Goal: Information Seeking & Learning: Learn about a topic

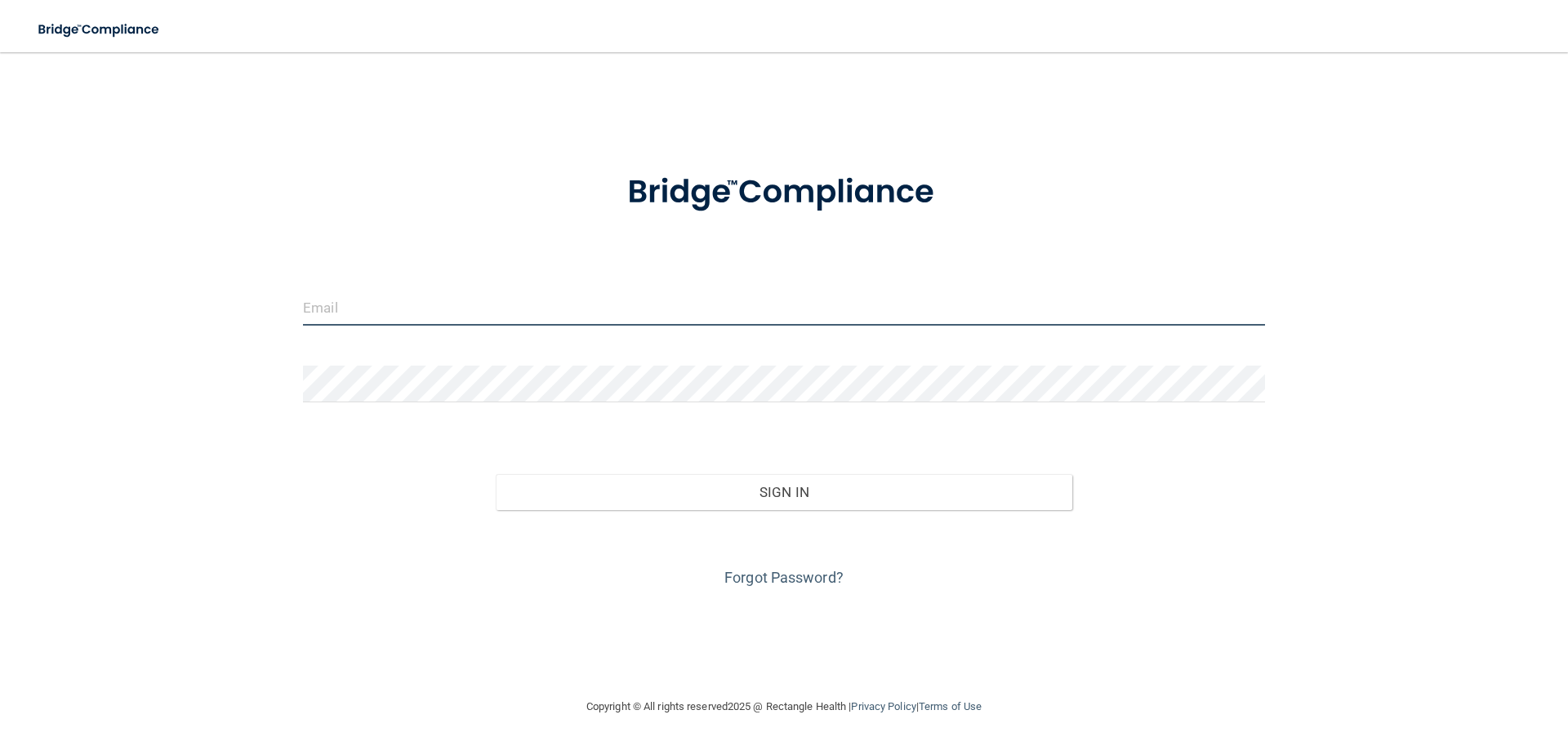
type input "[PERSON_NAME][EMAIL_ADDRESS][DOMAIN_NAME]"
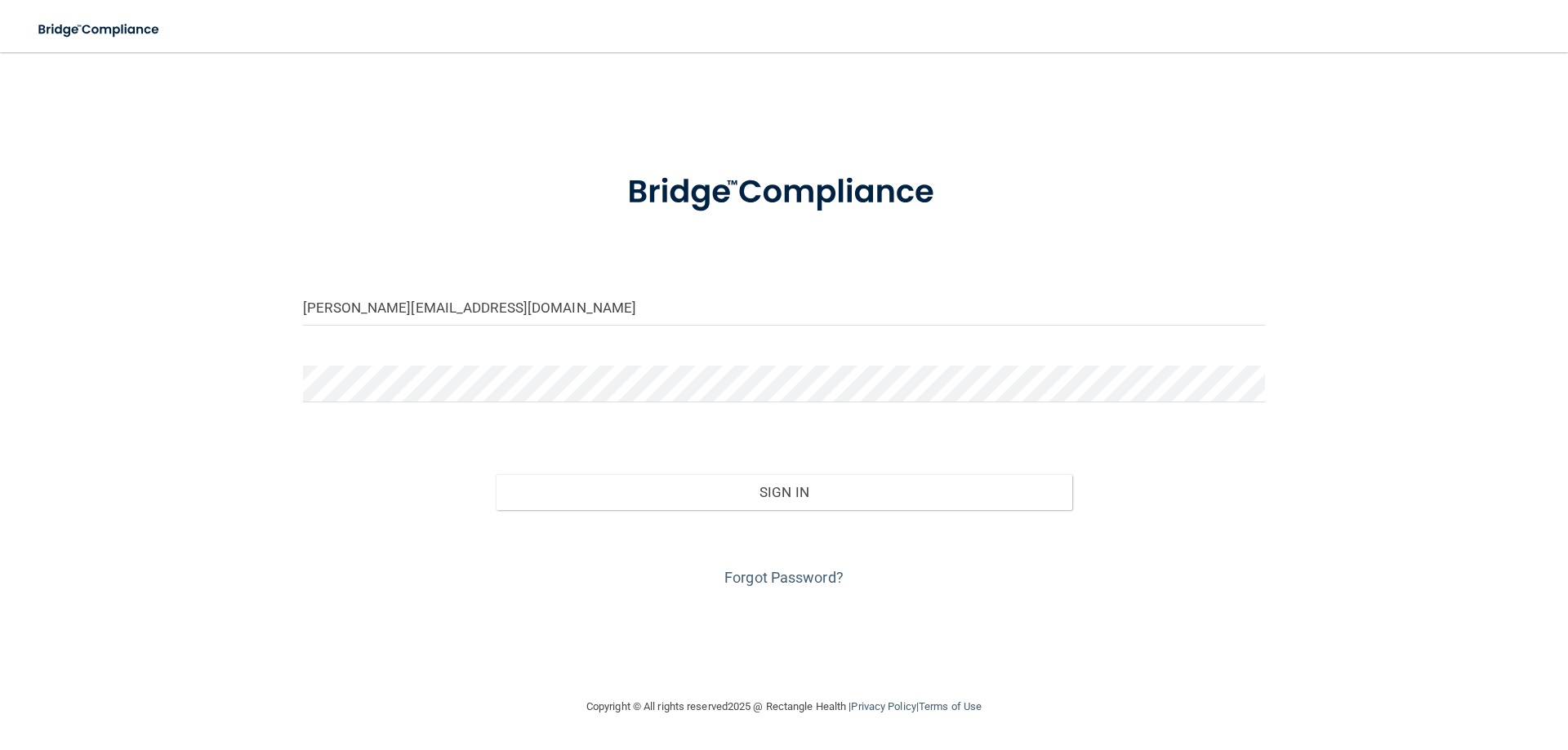
click at [784, 516] on div "Forgot Password?" at bounding box center [784, 550] width 987 height 81
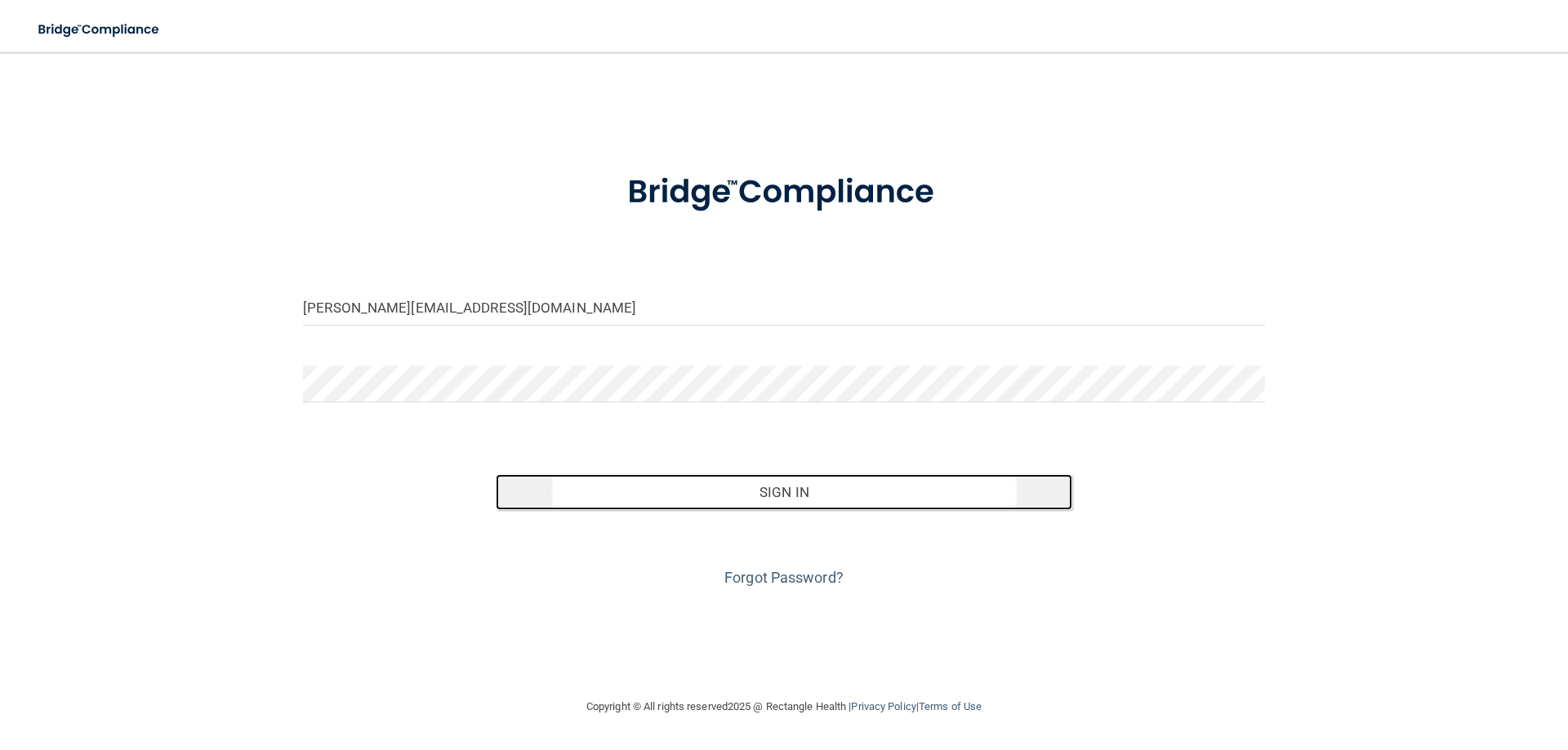
click at [784, 495] on button "Sign In" at bounding box center [785, 492] width 577 height 35
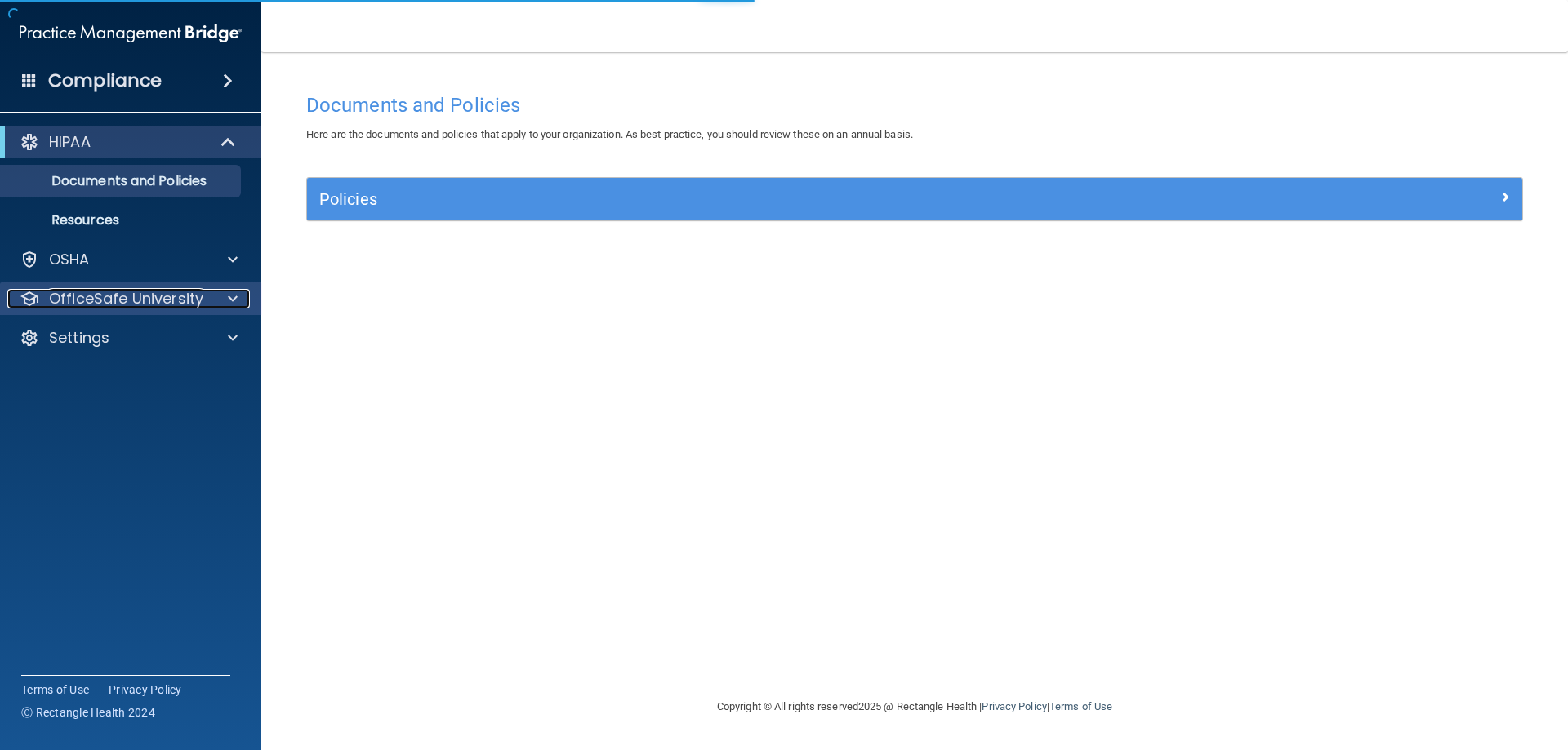
click at [232, 302] on span at bounding box center [233, 298] width 9 height 20
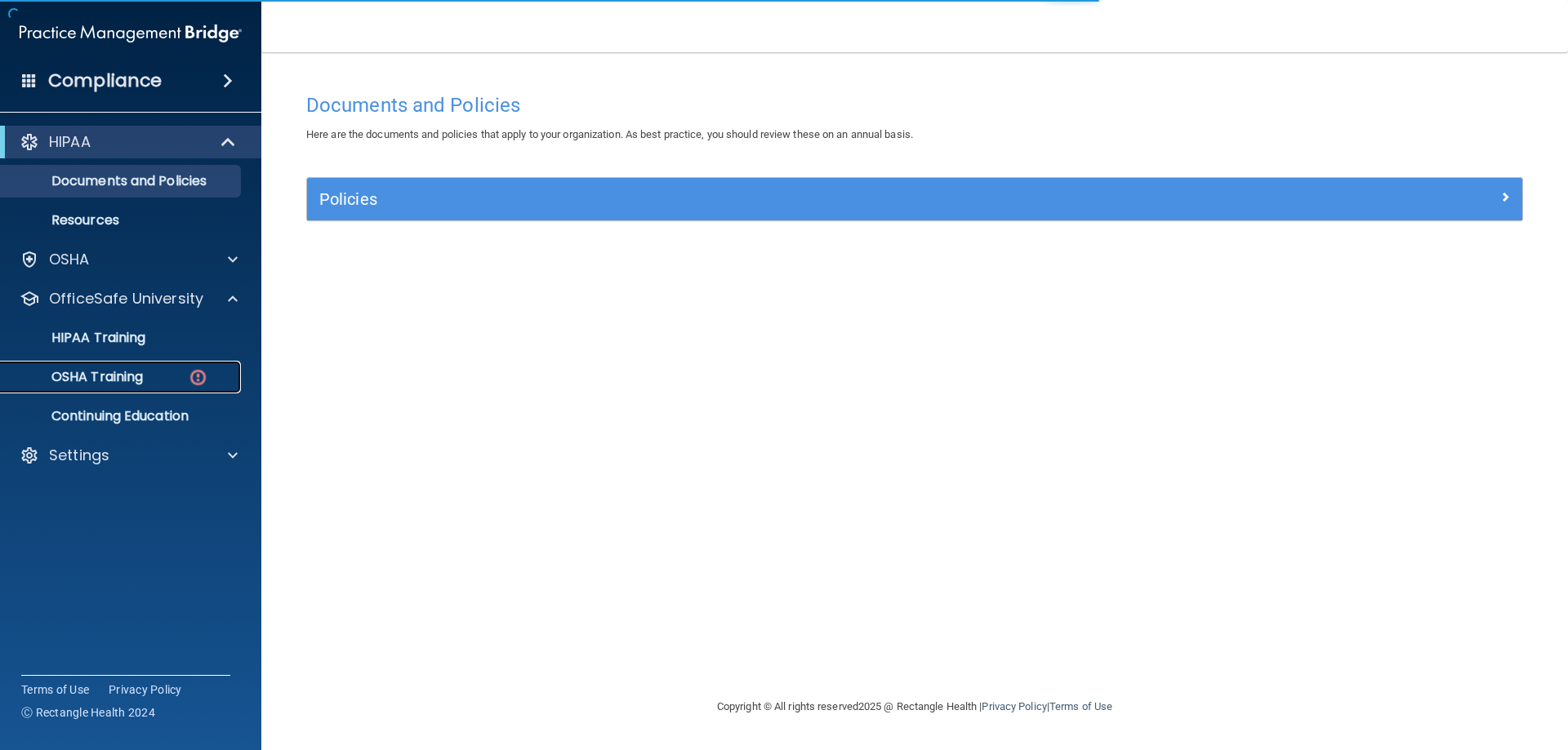
click at [191, 374] on img at bounding box center [198, 377] width 21 height 21
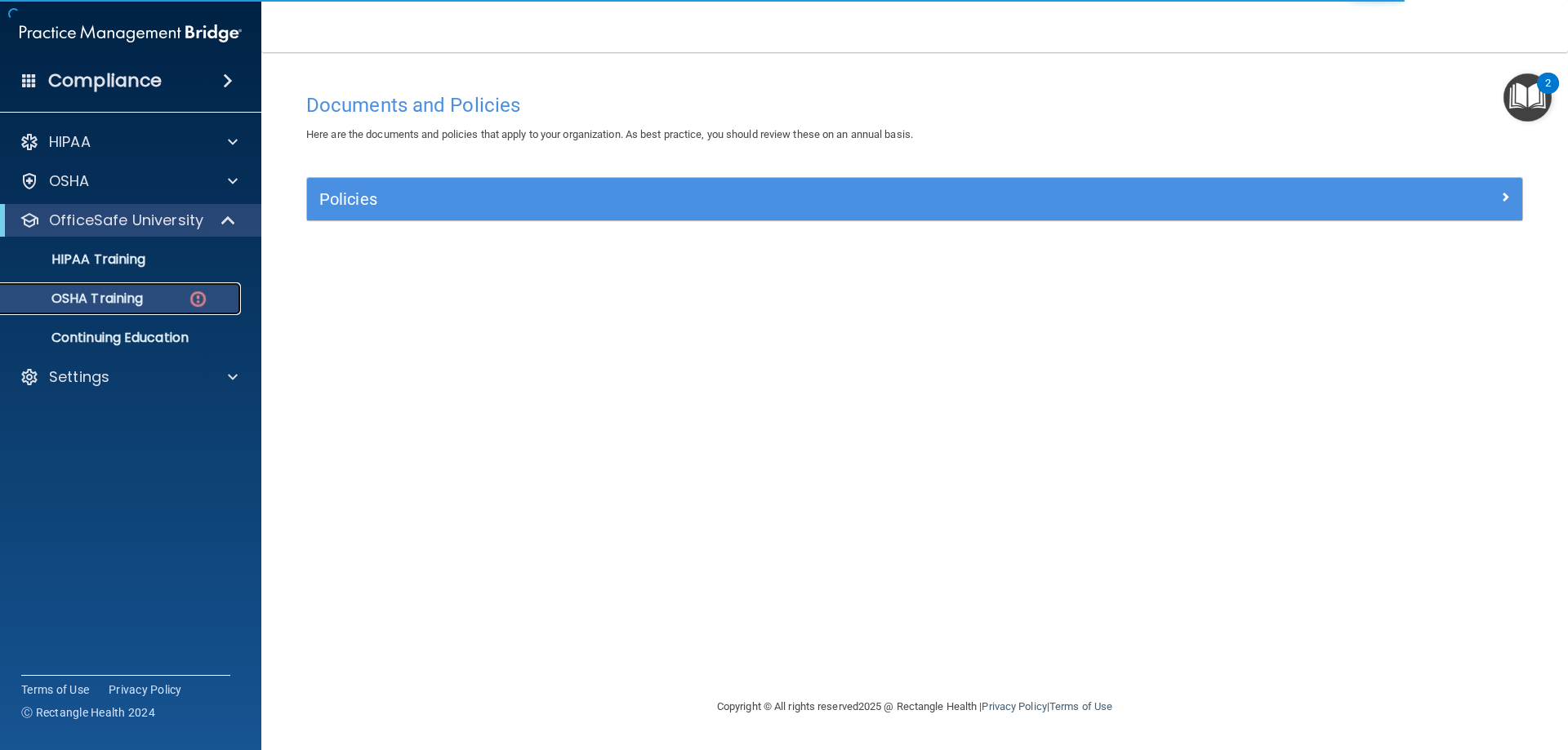
click at [132, 302] on p "OSHA Training" at bounding box center [77, 298] width 133 height 16
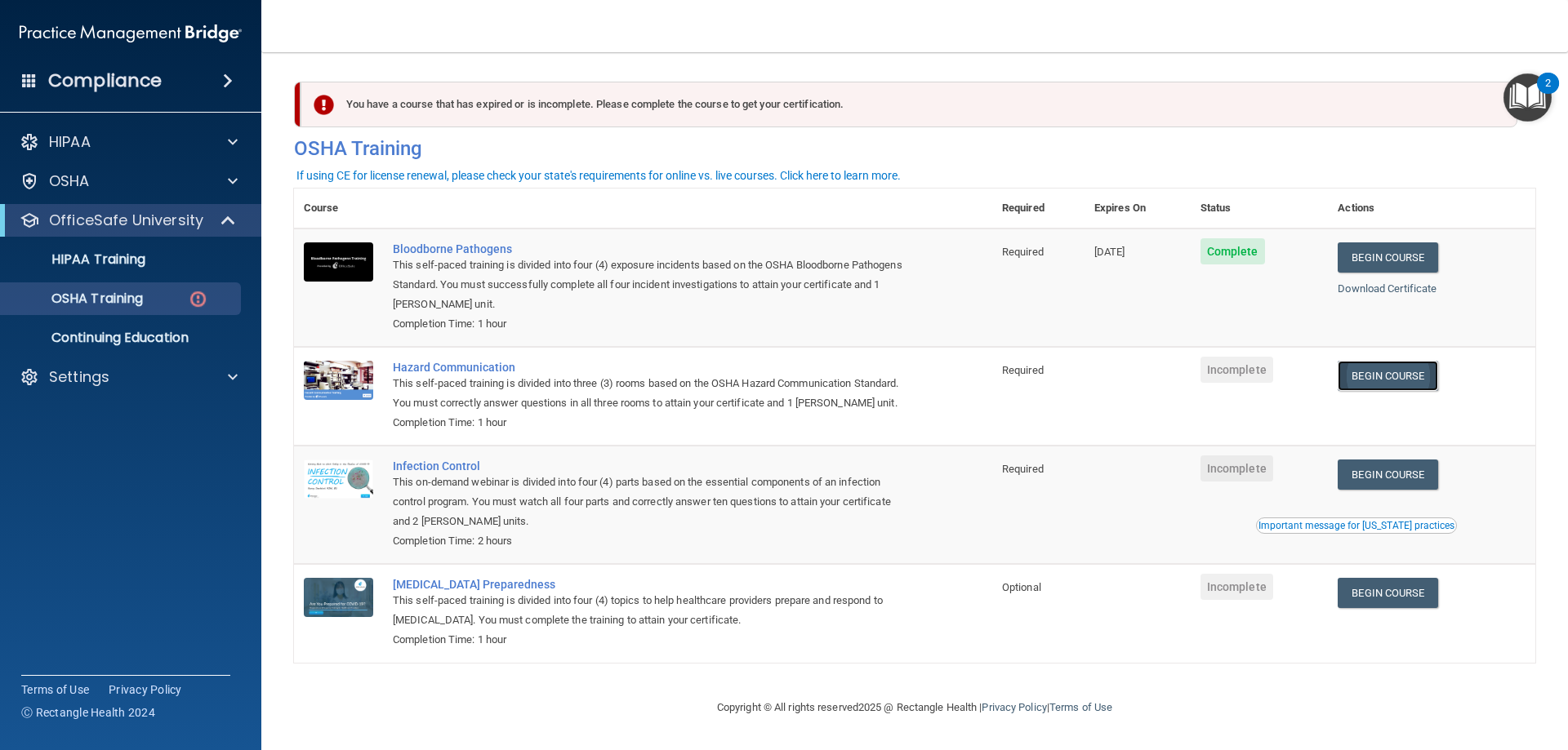
click at [1404, 382] on link "Begin Course" at bounding box center [1388, 375] width 100 height 30
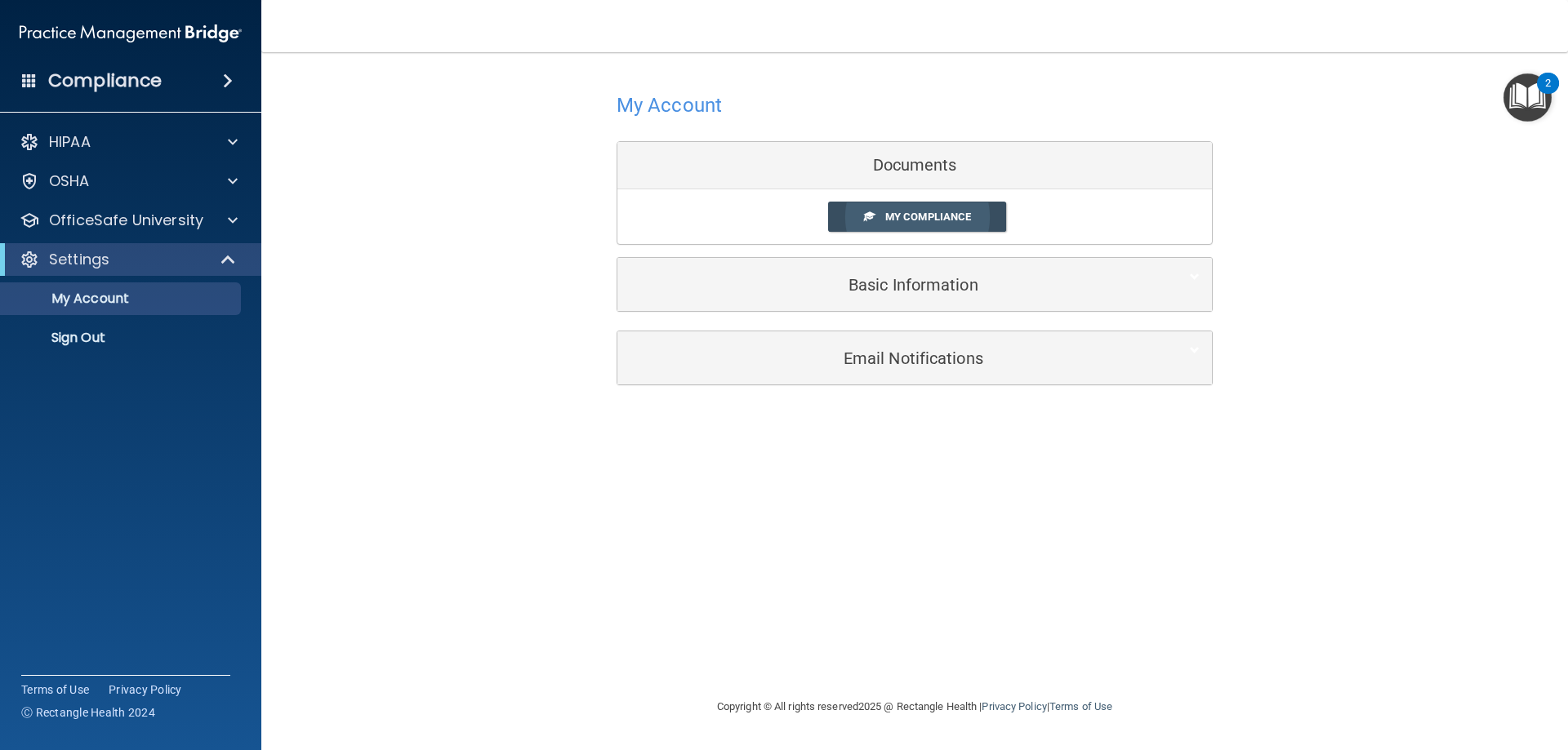
click at [882, 218] on link "My Compliance" at bounding box center [917, 217] width 178 height 30
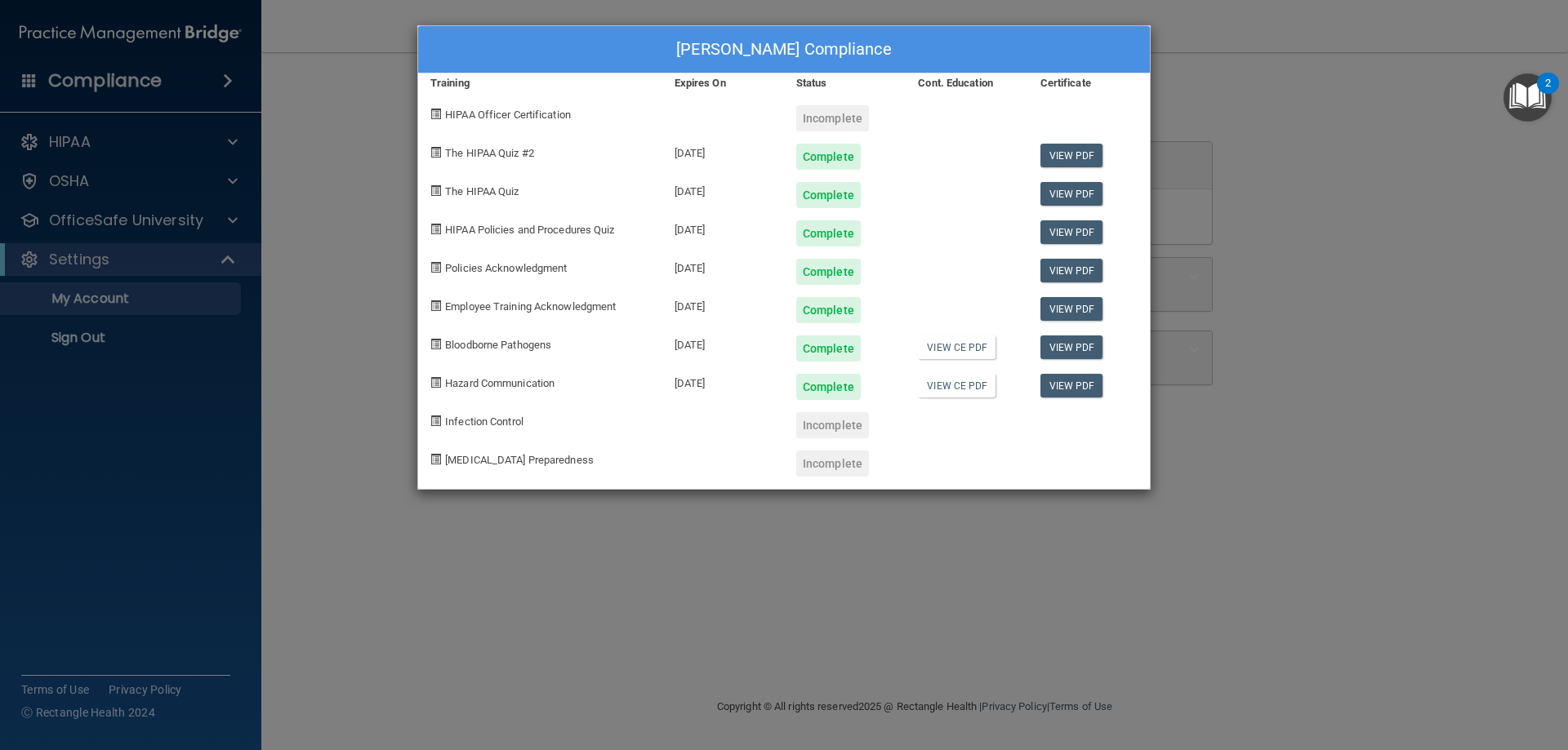
click at [833, 426] on div "Incomplete" at bounding box center [833, 425] width 73 height 26
click at [1383, 163] on div "Felicia Calloway's Compliance Training Expires On Status Cont. Education Certif…" at bounding box center [784, 375] width 1568 height 750
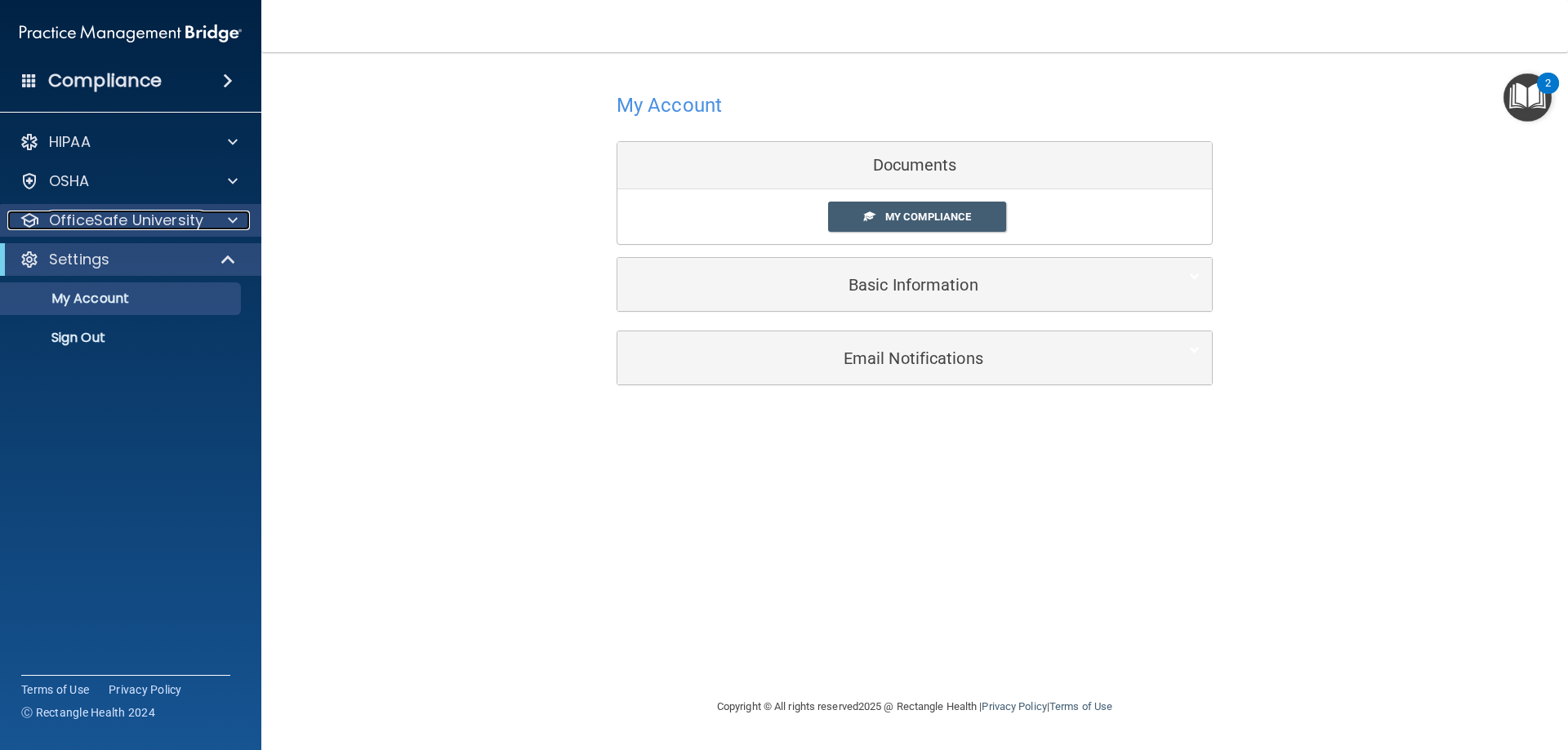
click at [235, 221] on span at bounding box center [233, 220] width 9 height 20
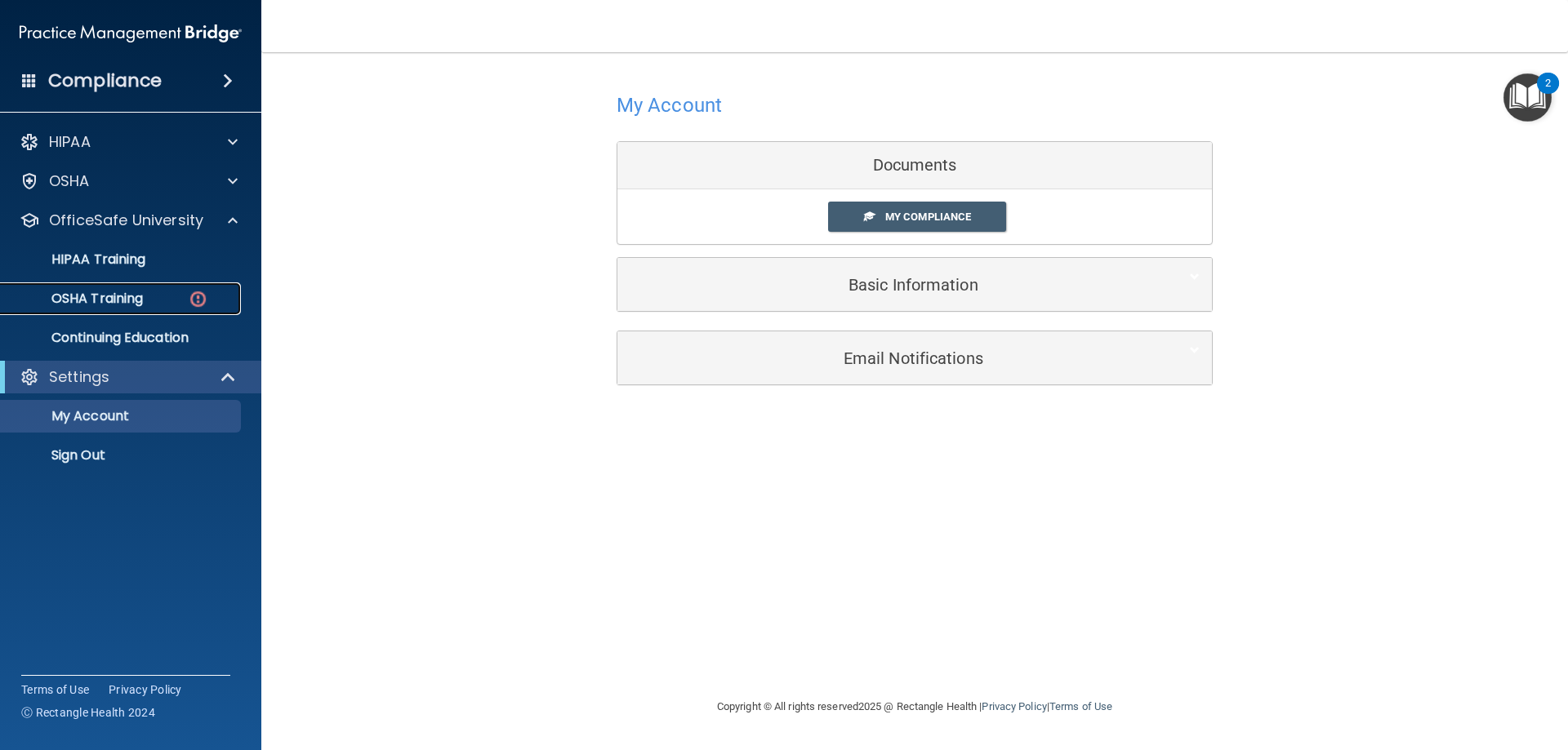
click at [160, 304] on div "OSHA Training" at bounding box center [121, 298] width 223 height 16
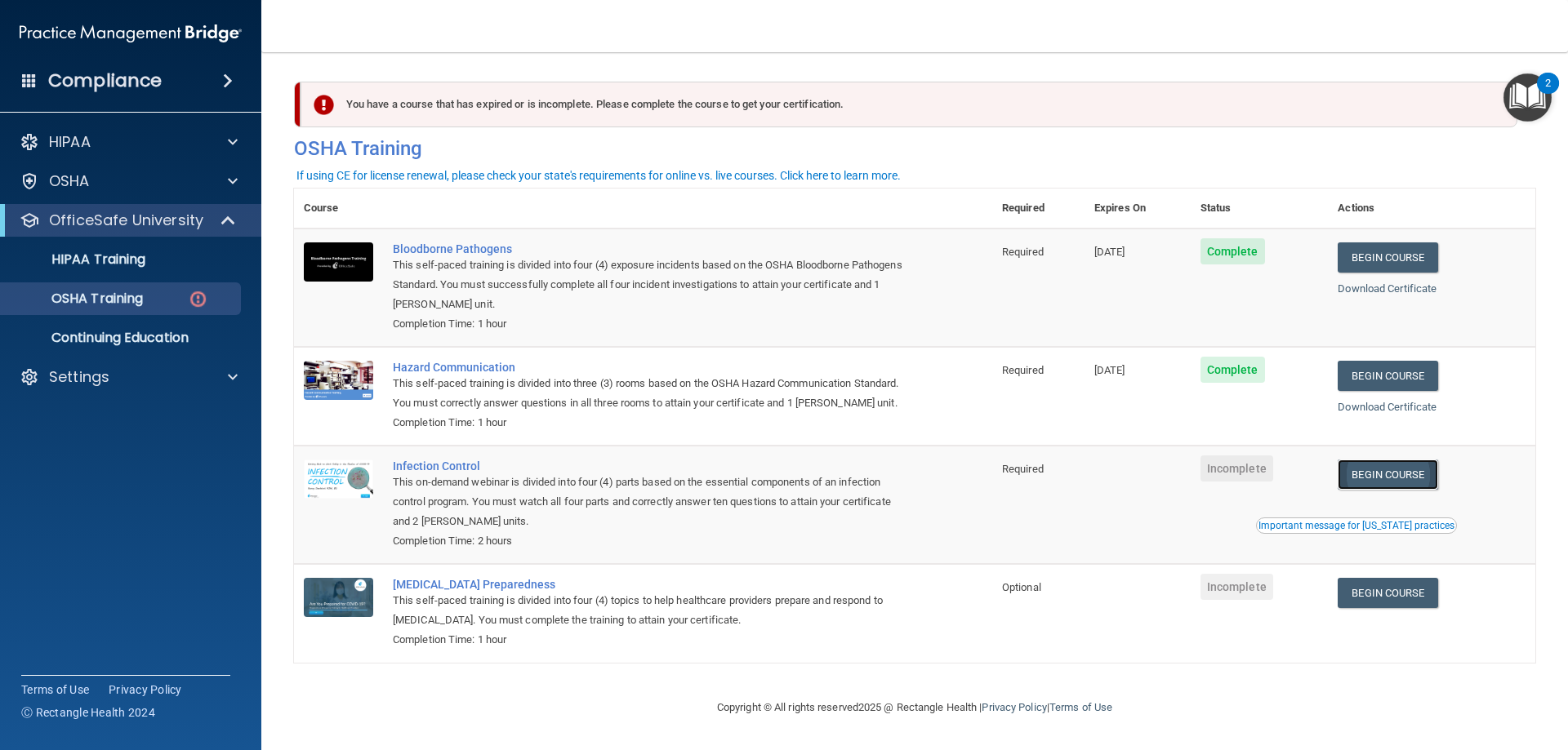
click at [1392, 489] on link "Begin Course" at bounding box center [1388, 474] width 100 height 30
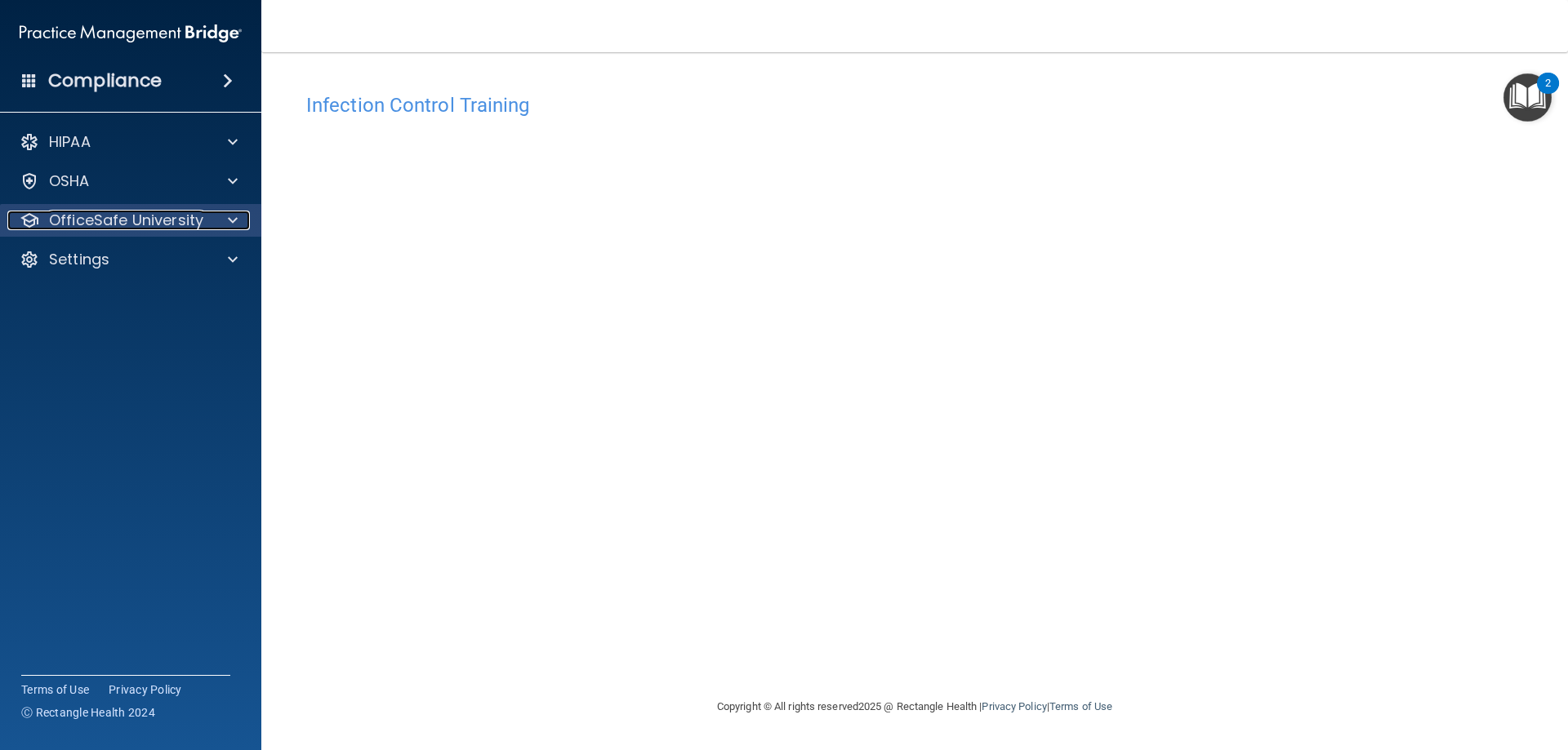
click at [190, 216] on p "OfficeSafe University" at bounding box center [125, 220] width 154 height 20
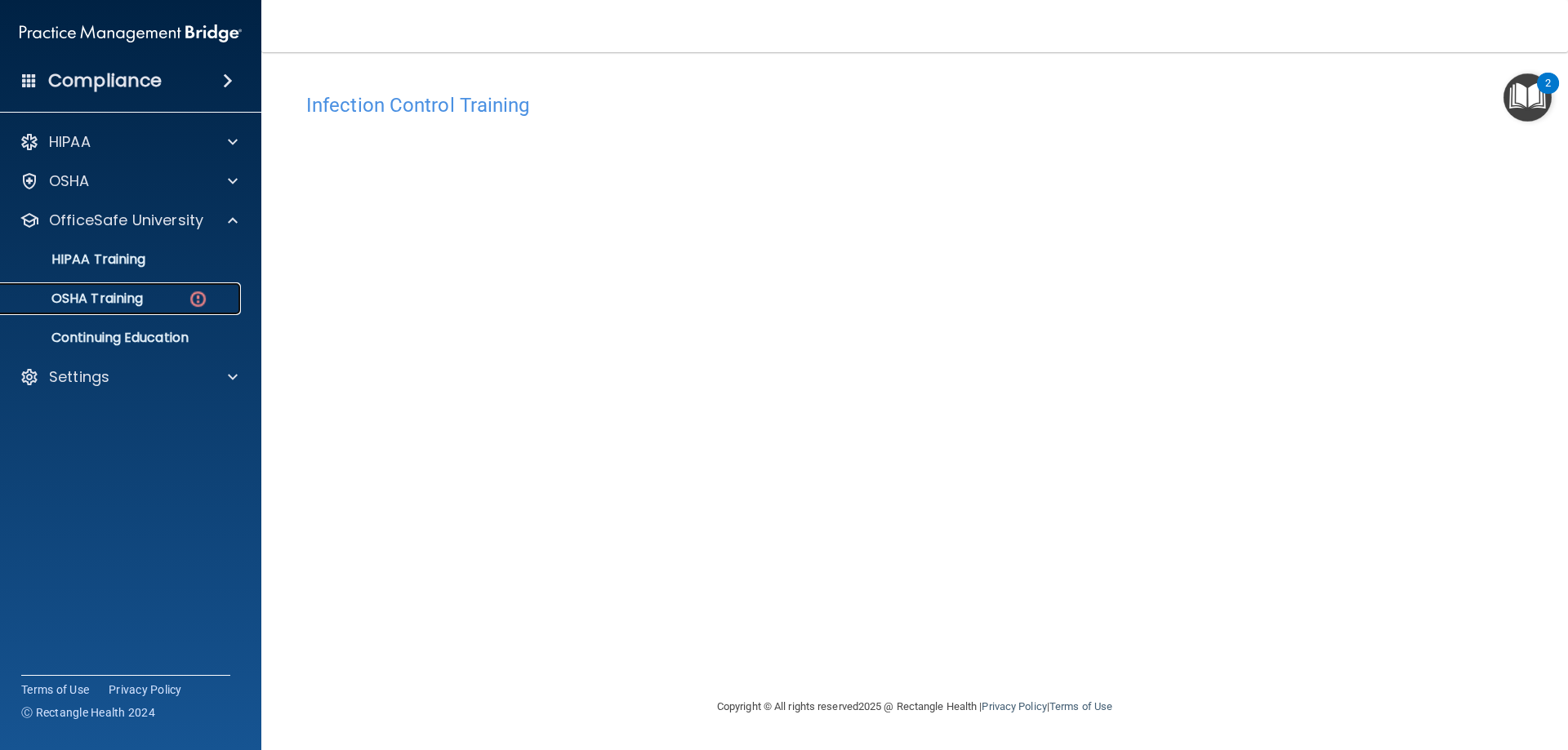
click at [166, 299] on div "OSHA Training" at bounding box center [121, 298] width 223 height 16
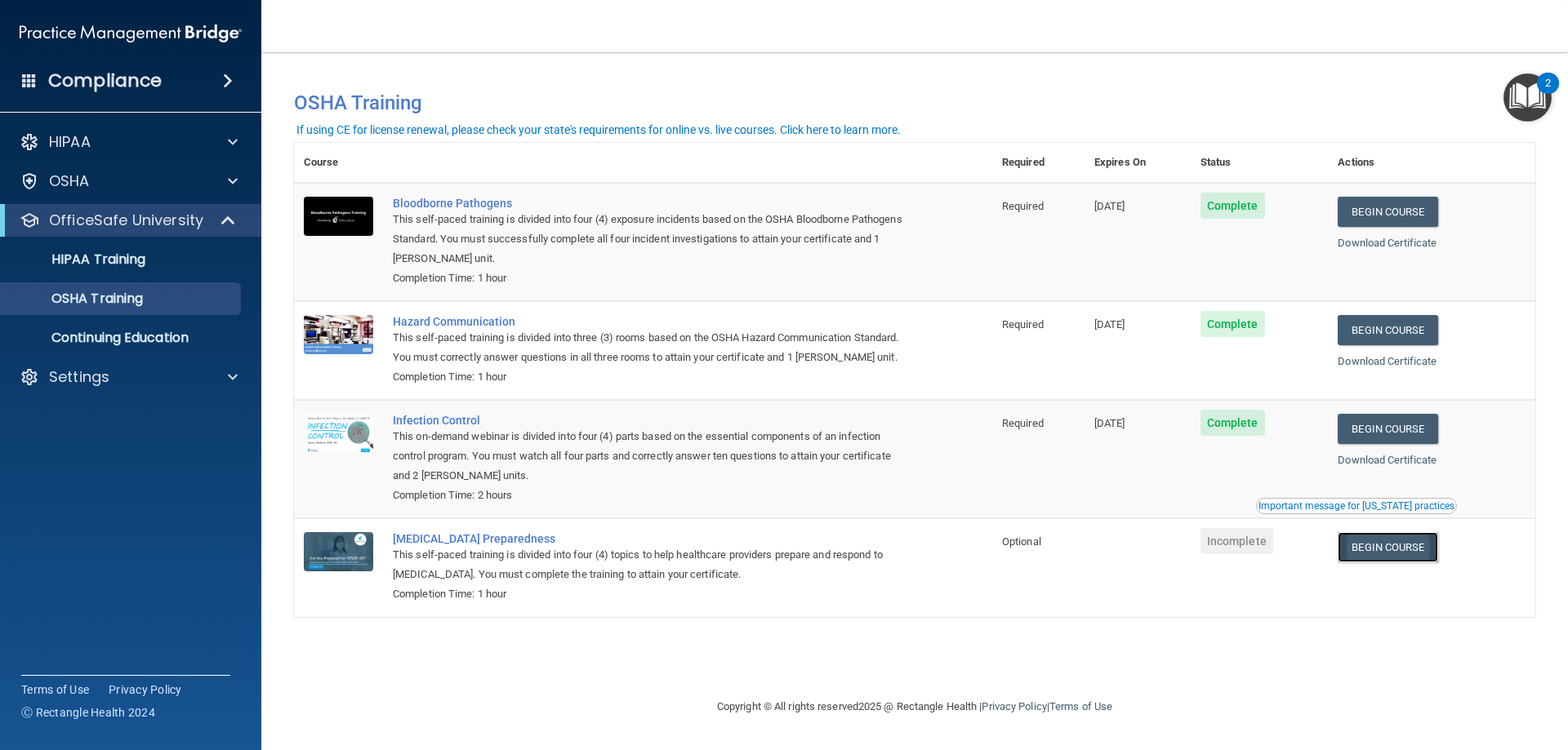
click at [1399, 551] on link "Begin Course" at bounding box center [1388, 547] width 100 height 30
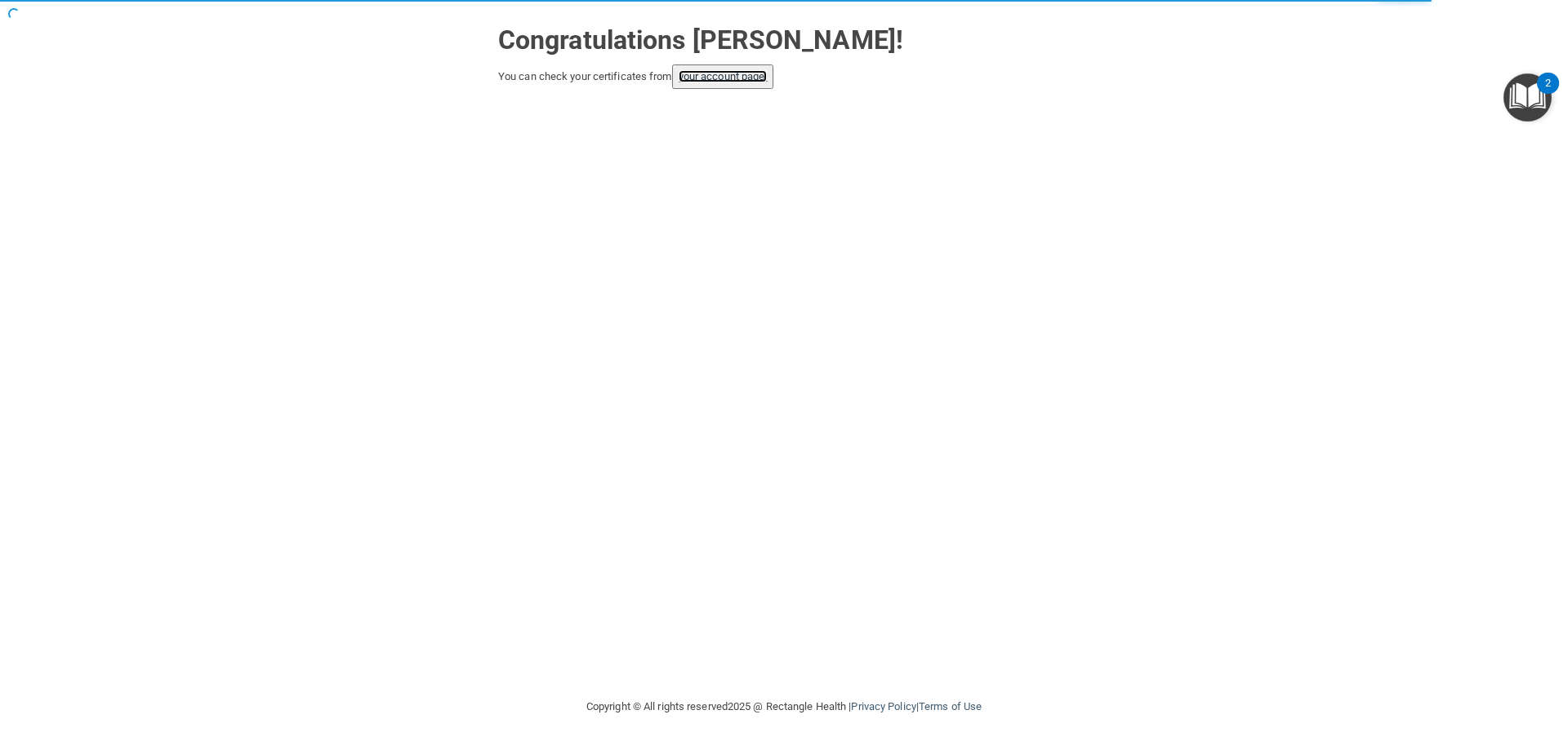
click at [706, 74] on link "your account page!" at bounding box center [722, 76] width 89 height 12
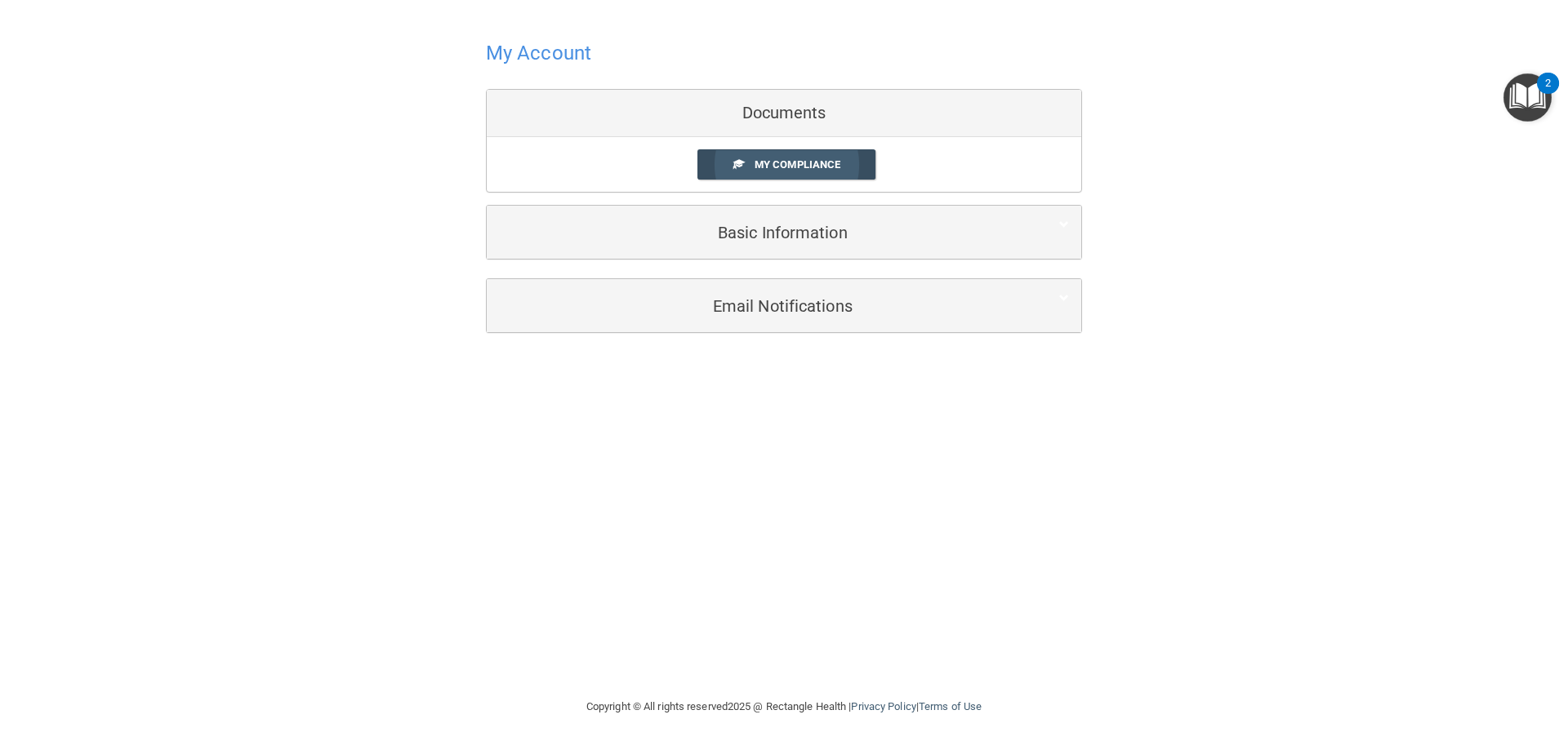
click at [763, 157] on link "My Compliance" at bounding box center [786, 164] width 178 height 30
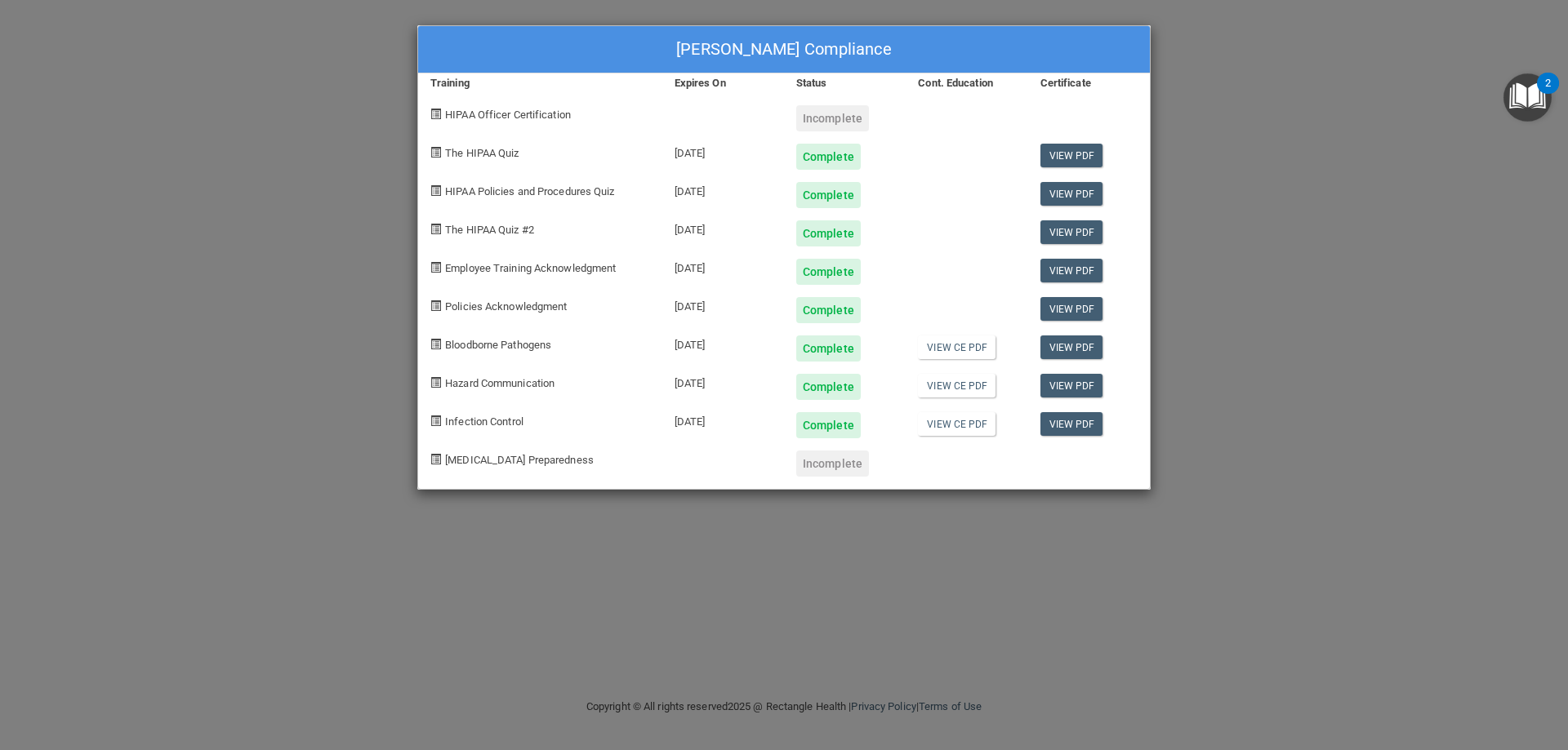
click at [322, 118] on div "Felicia Calloway's Compliance Training Expires On Status Cont. Education Certif…" at bounding box center [784, 375] width 1568 height 750
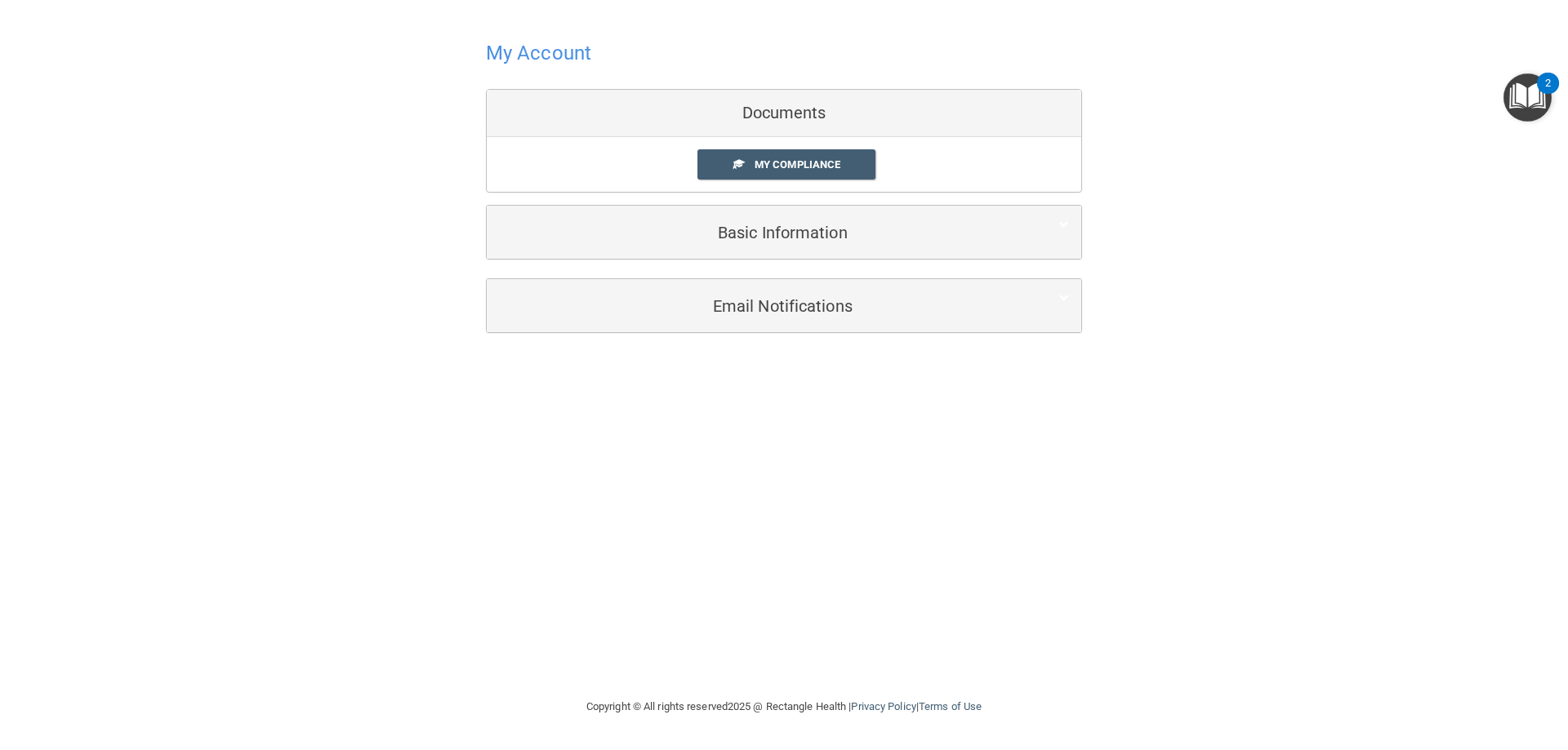
click at [783, 123] on div "Documents" at bounding box center [784, 113] width 594 height 48
click at [777, 159] on span "My Compliance" at bounding box center [798, 164] width 86 height 12
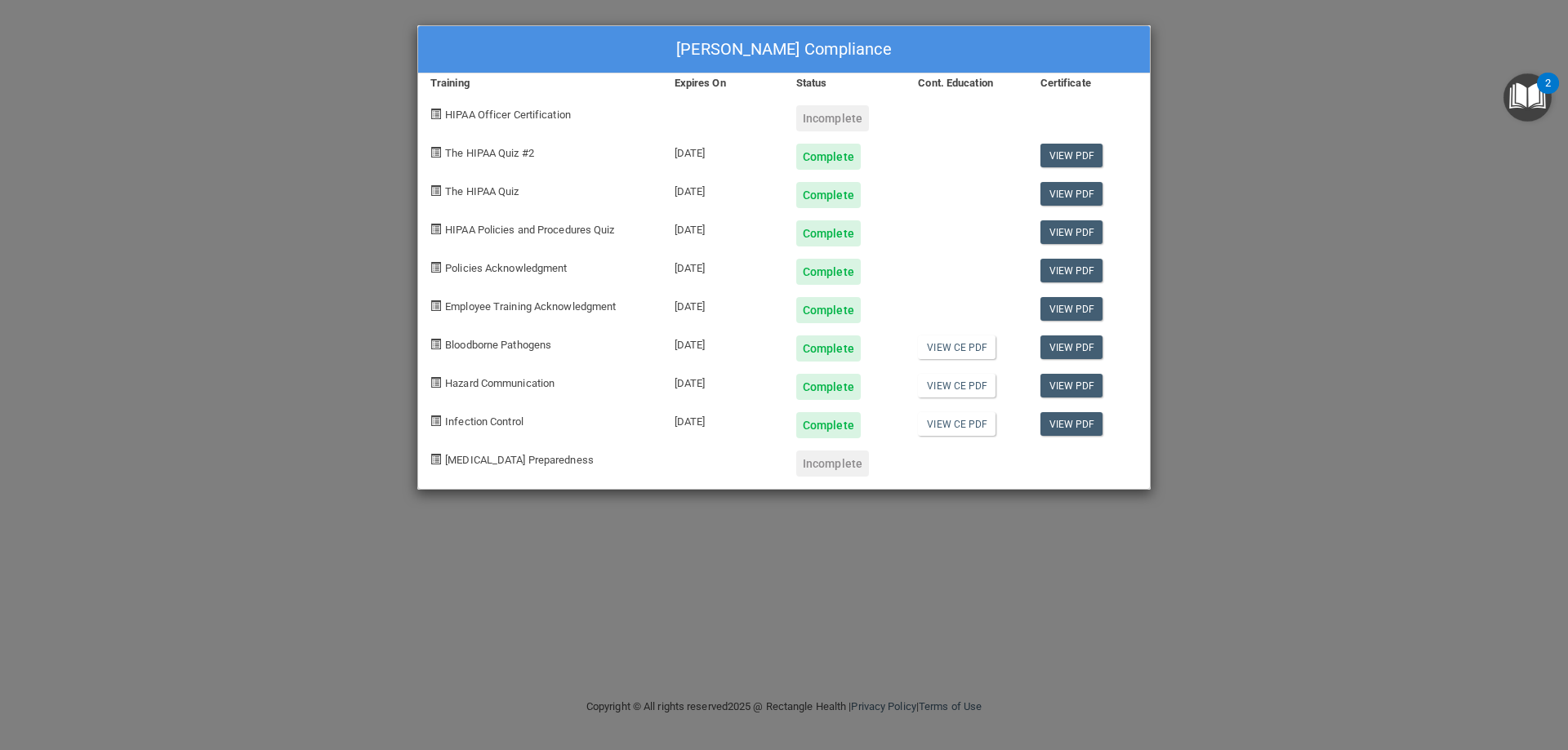
click at [824, 104] on div "Incomplete" at bounding box center [845, 112] width 121 height 38
click at [826, 120] on div "Incomplete" at bounding box center [833, 119] width 73 height 26
click at [855, 469] on div "Incomplete" at bounding box center [833, 463] width 73 height 26
click at [1337, 373] on div "Felicia Calloway's Compliance Training Expires On Status Cont. Education Certif…" at bounding box center [784, 375] width 1568 height 750
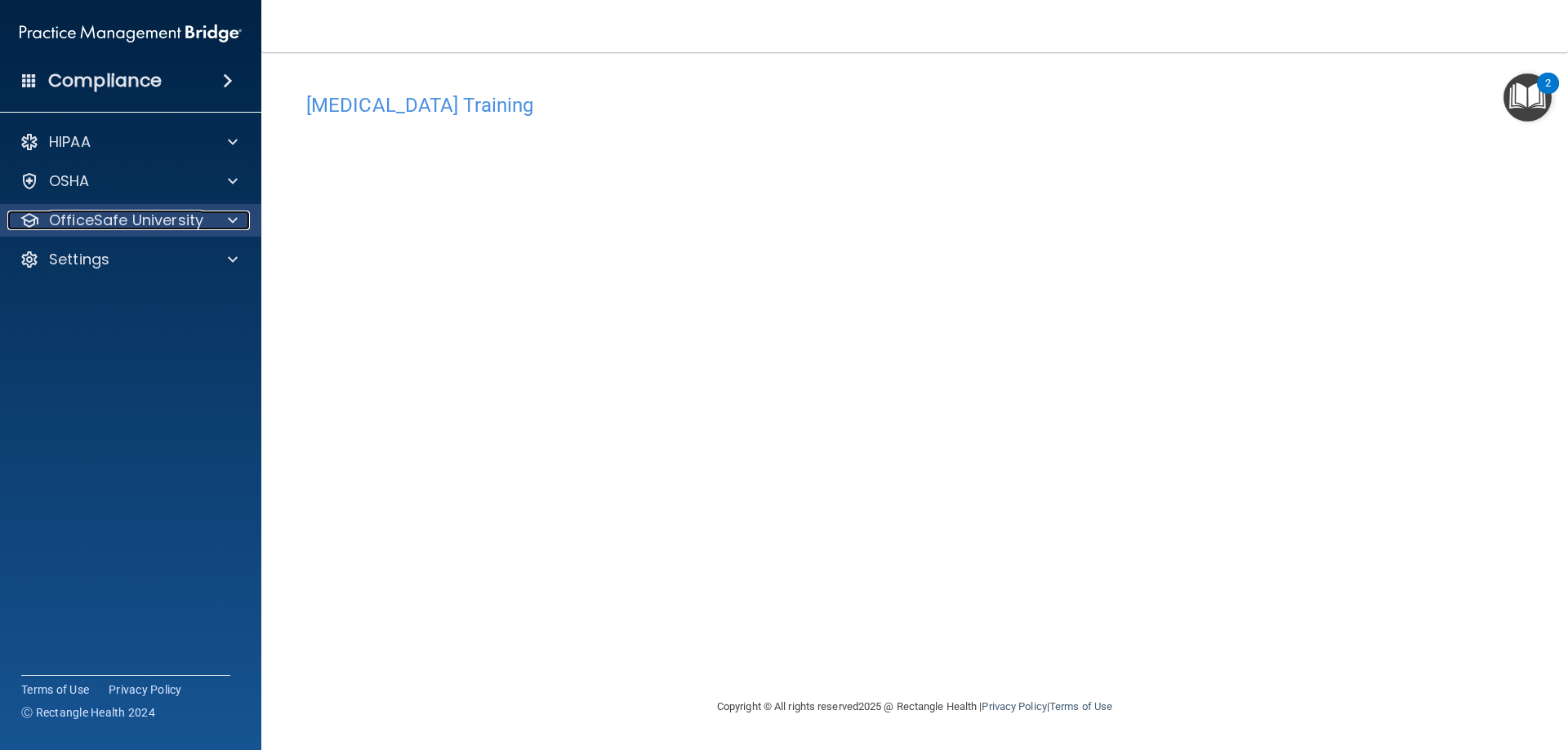
click at [156, 223] on p "OfficeSafe University" at bounding box center [125, 220] width 154 height 20
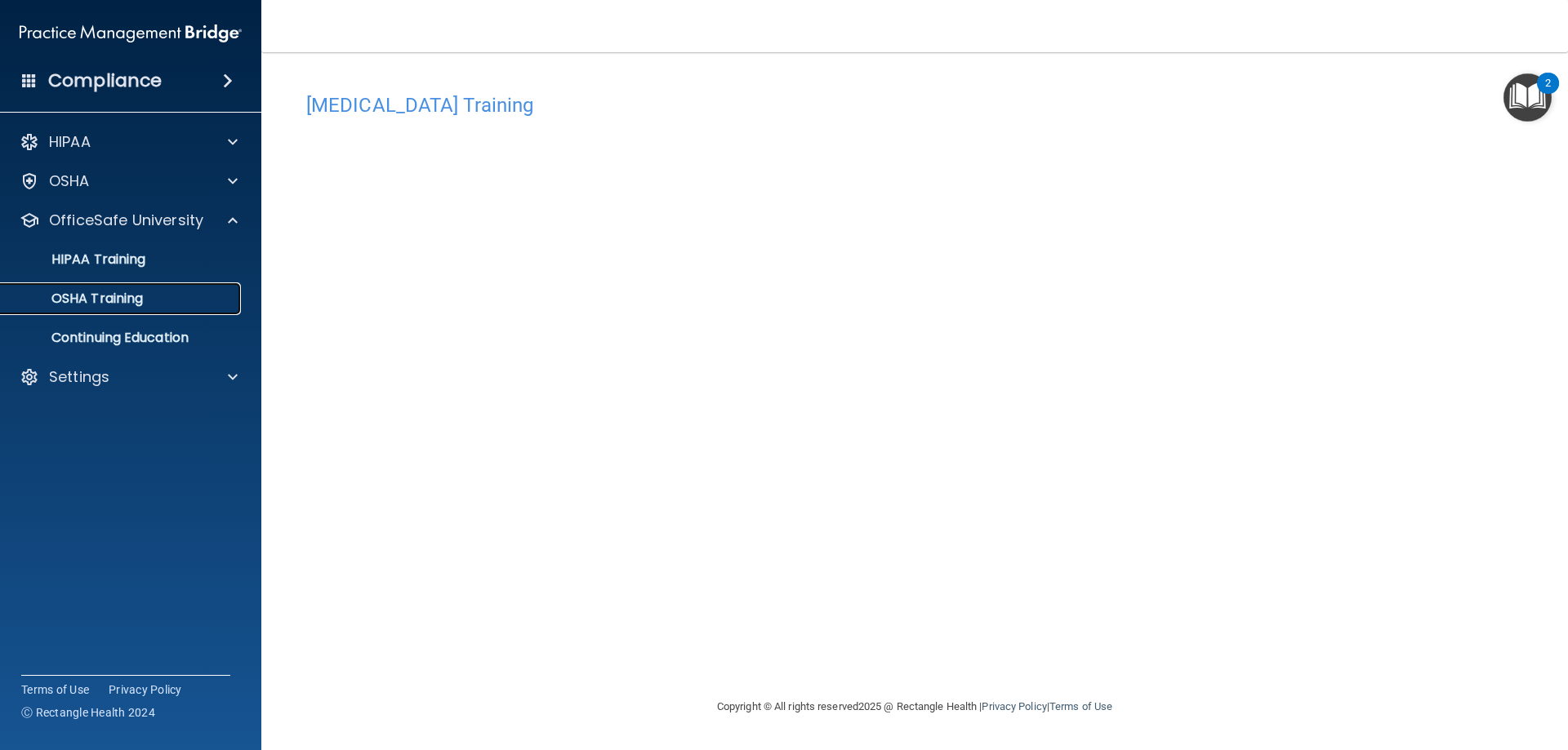
click at [141, 303] on p "OSHA Training" at bounding box center [77, 298] width 133 height 16
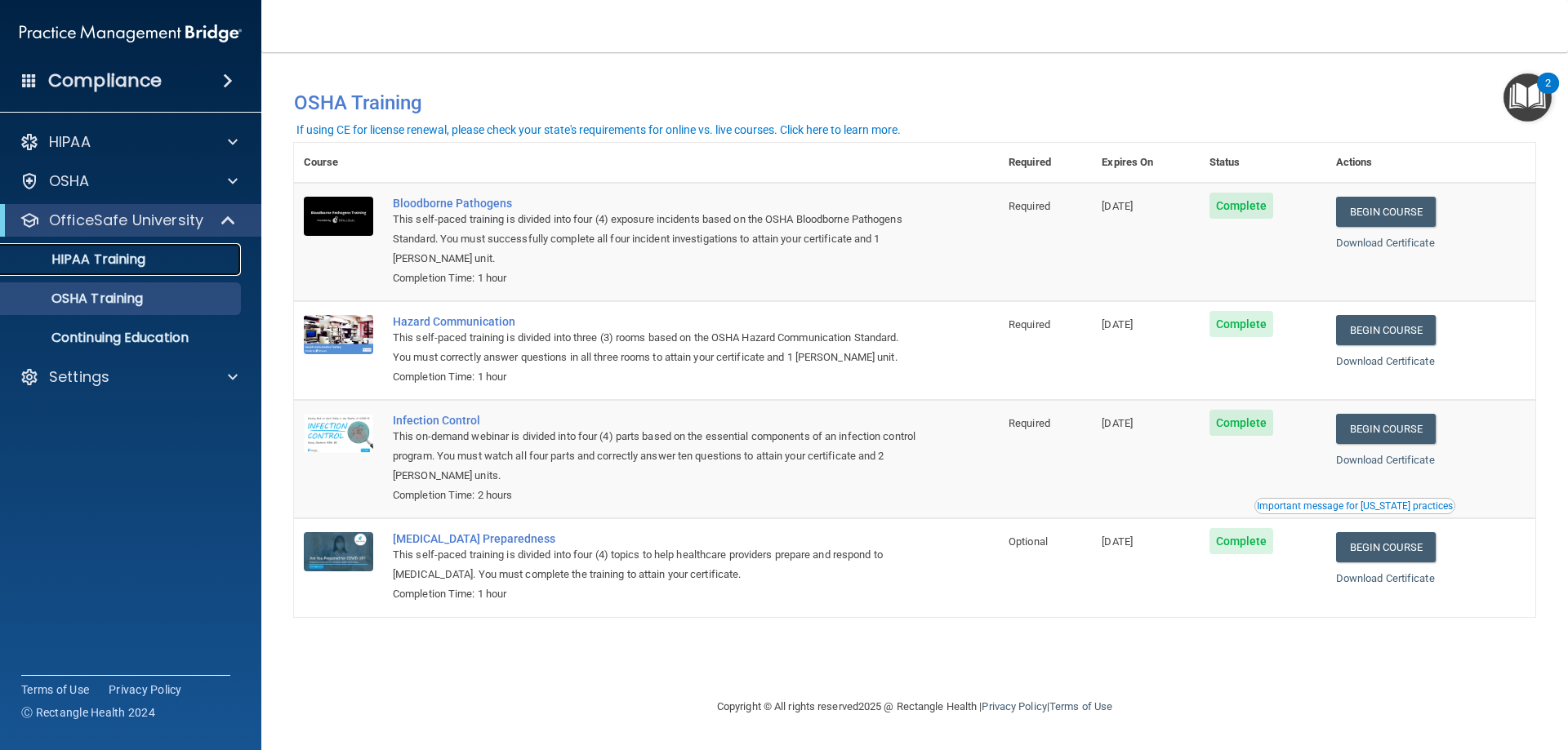
click at [106, 262] on p "HIPAA Training" at bounding box center [78, 259] width 135 height 16
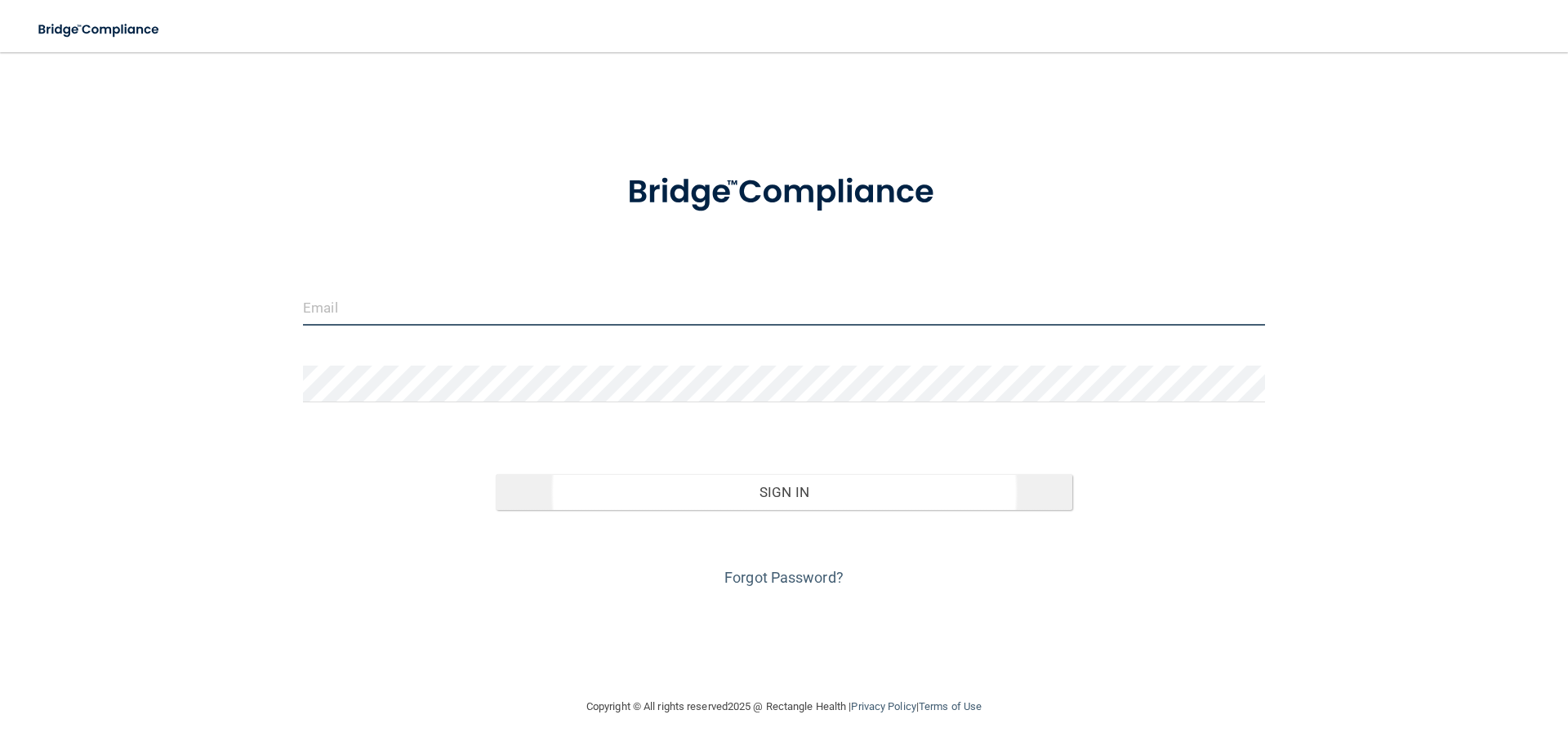
type input "[PERSON_NAME][EMAIL_ADDRESS][DOMAIN_NAME]"
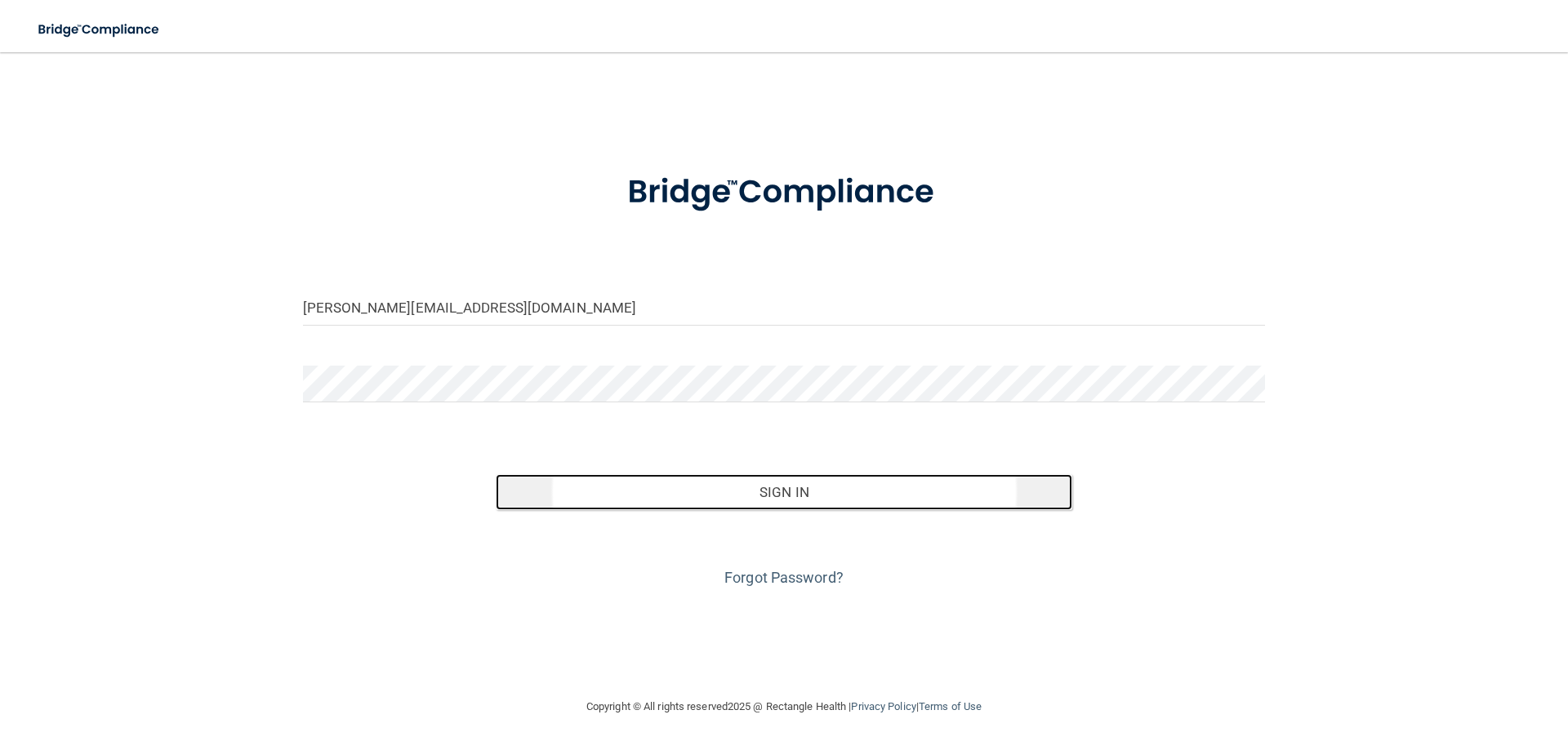
click at [924, 496] on button "Sign In" at bounding box center [785, 492] width 577 height 35
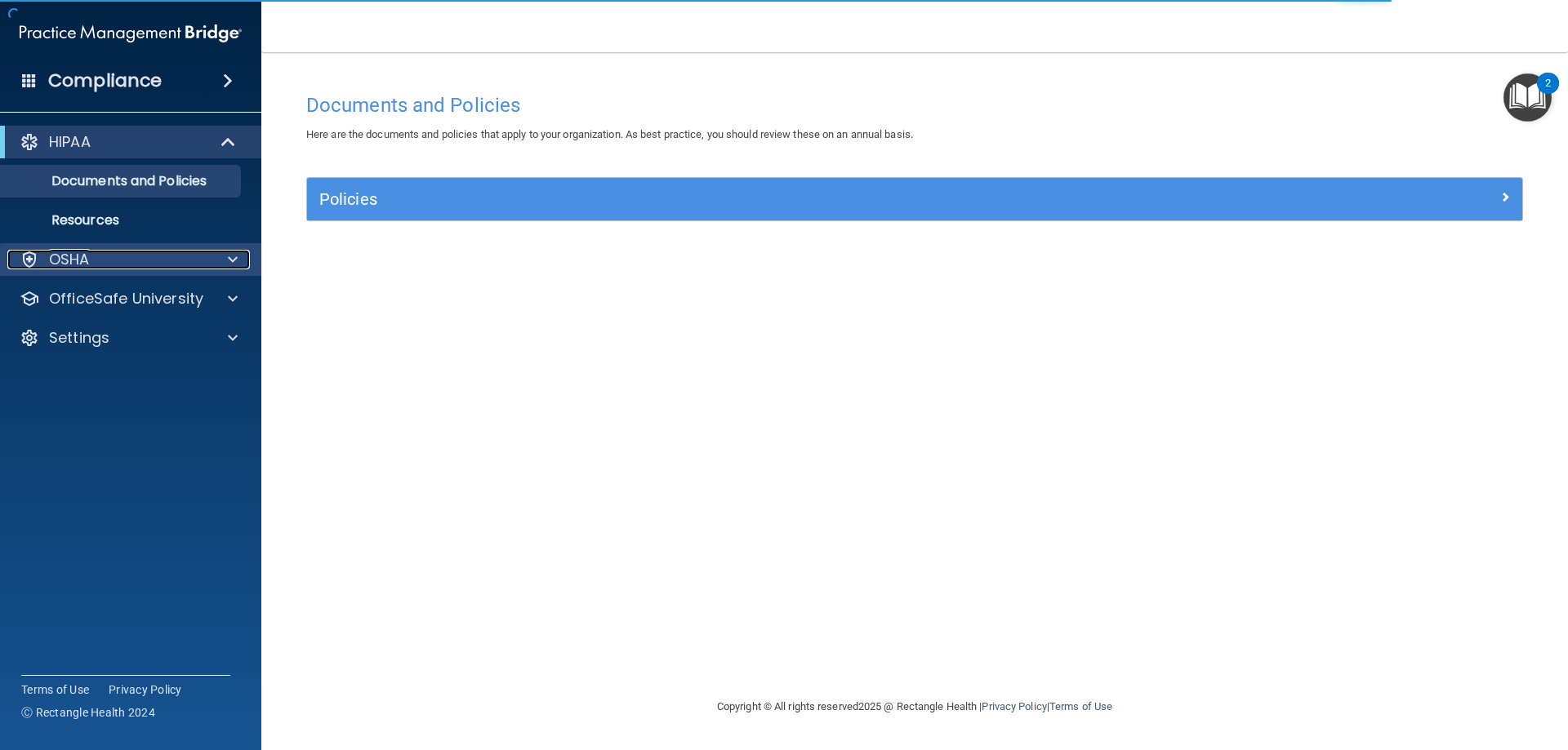
click at [153, 261] on div "OSHA" at bounding box center [108, 259] width 203 height 20
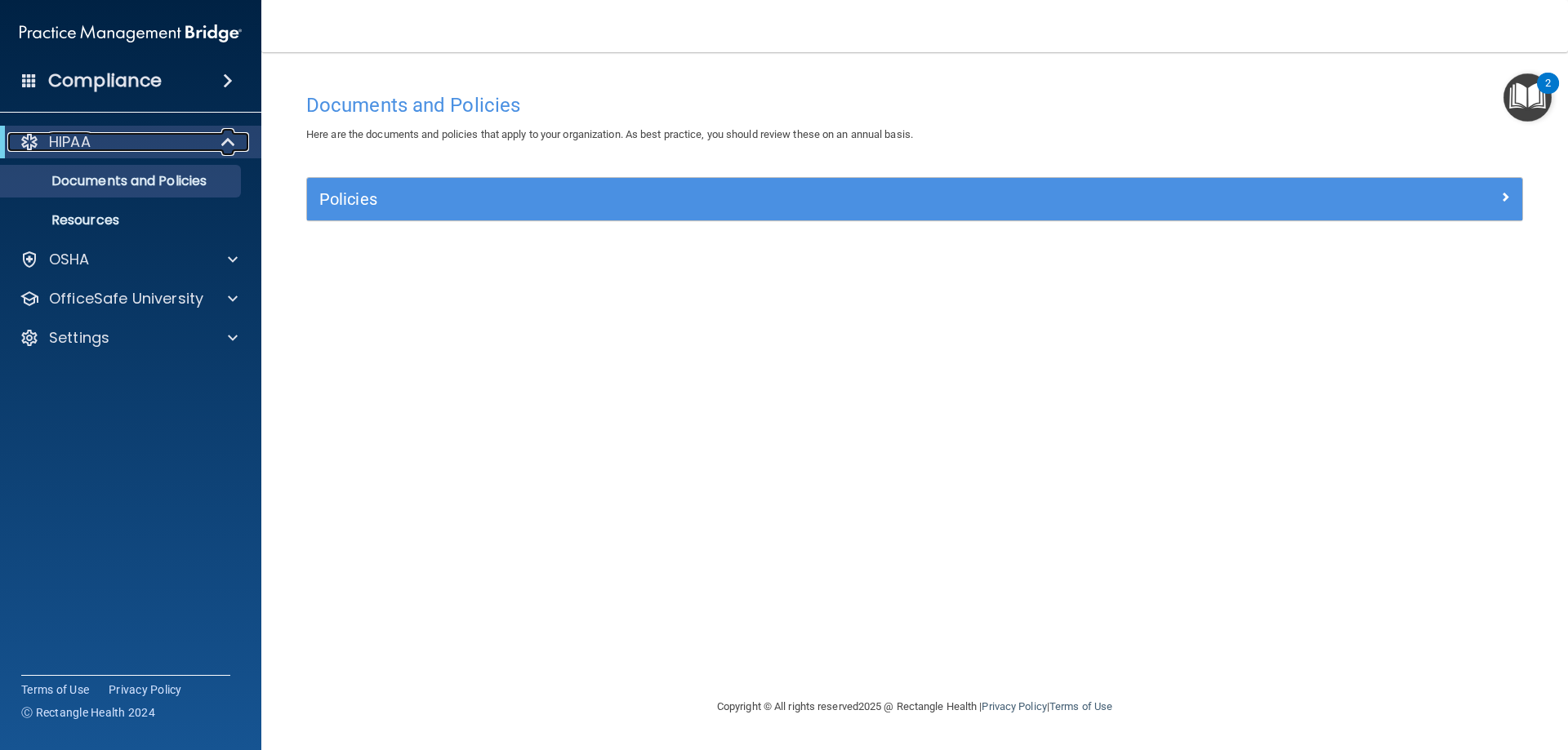
click at [233, 139] on span at bounding box center [230, 142] width 14 height 20
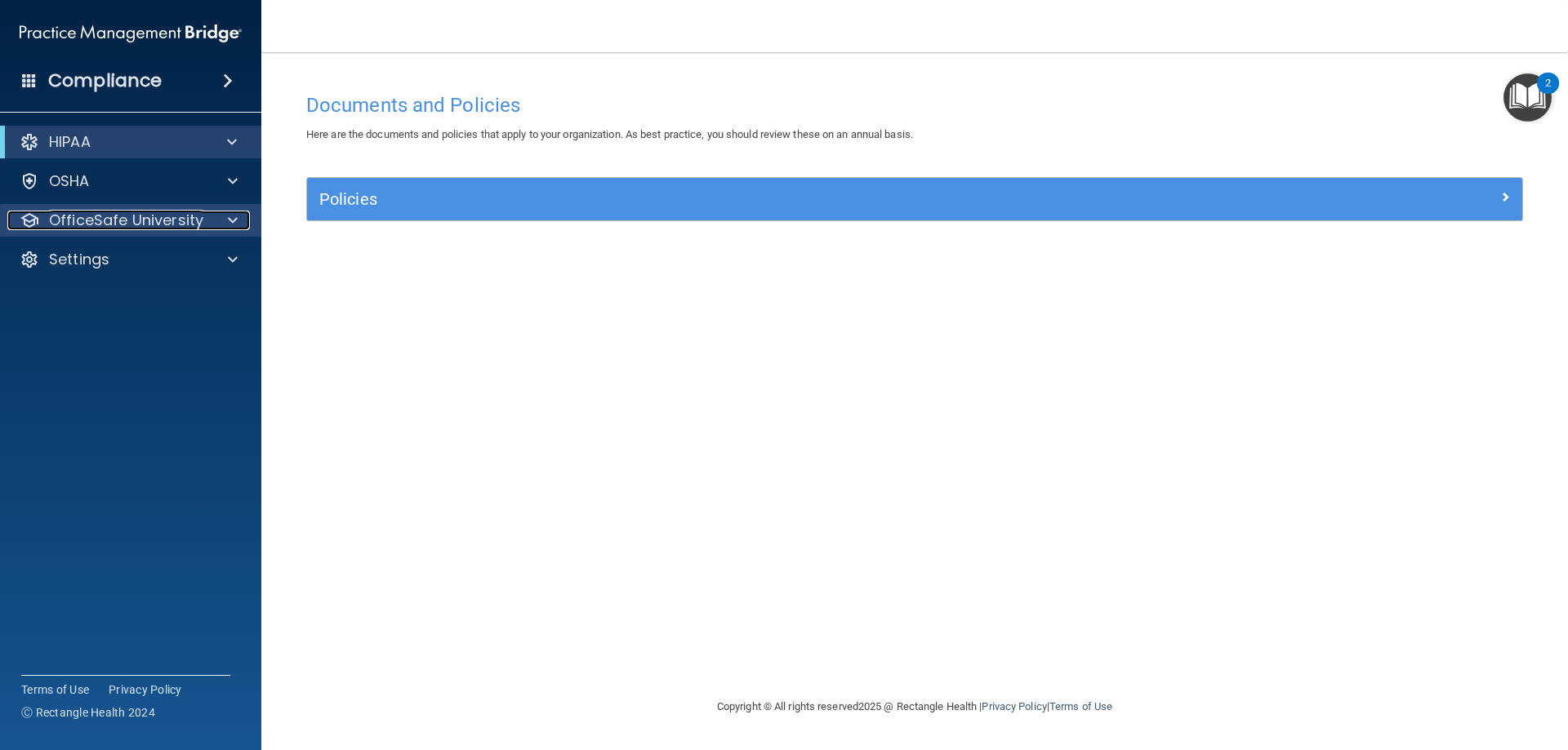
click at [195, 216] on p "OfficeSafe University" at bounding box center [125, 220] width 154 height 20
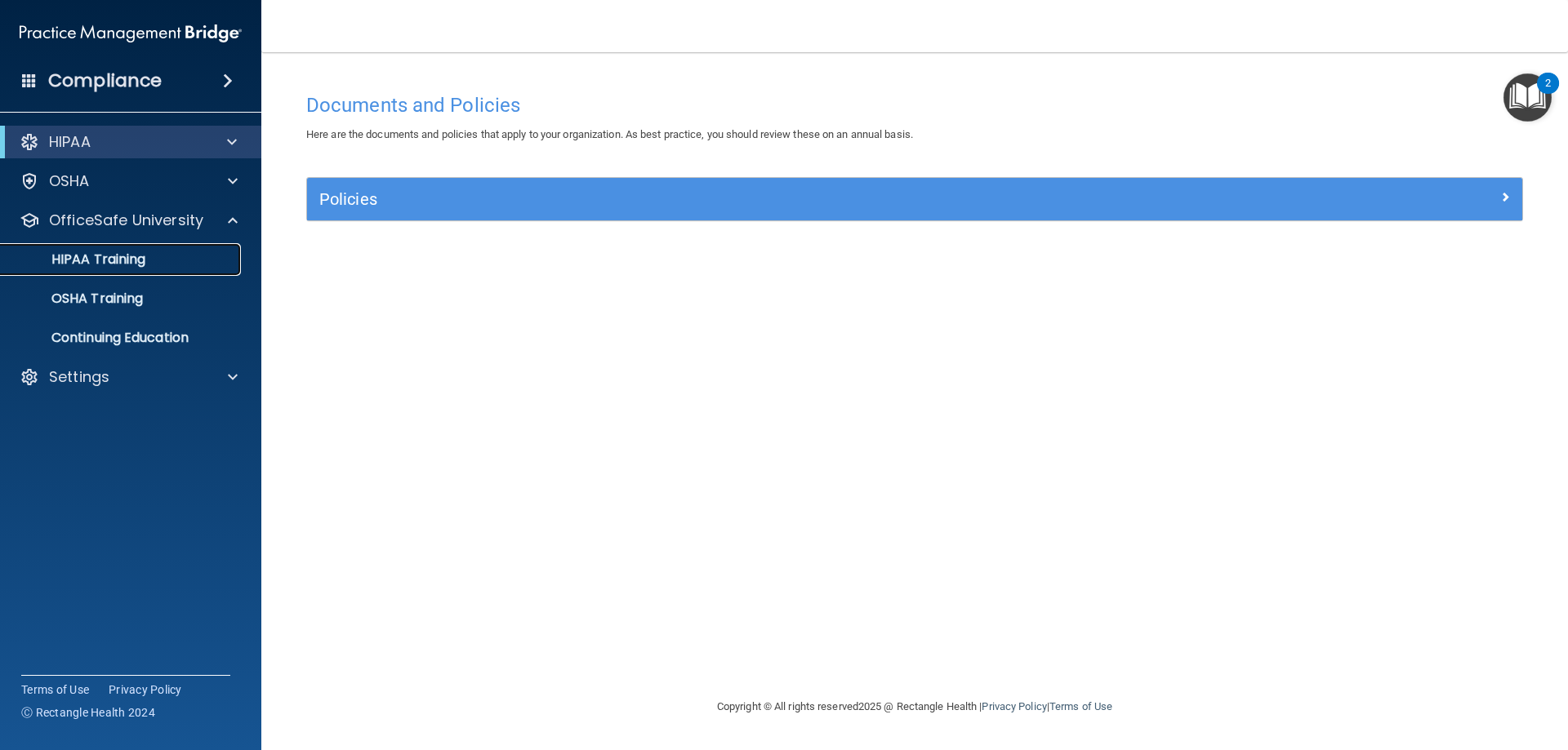
click at [148, 263] on div "HIPAA Training" at bounding box center [121, 259] width 223 height 16
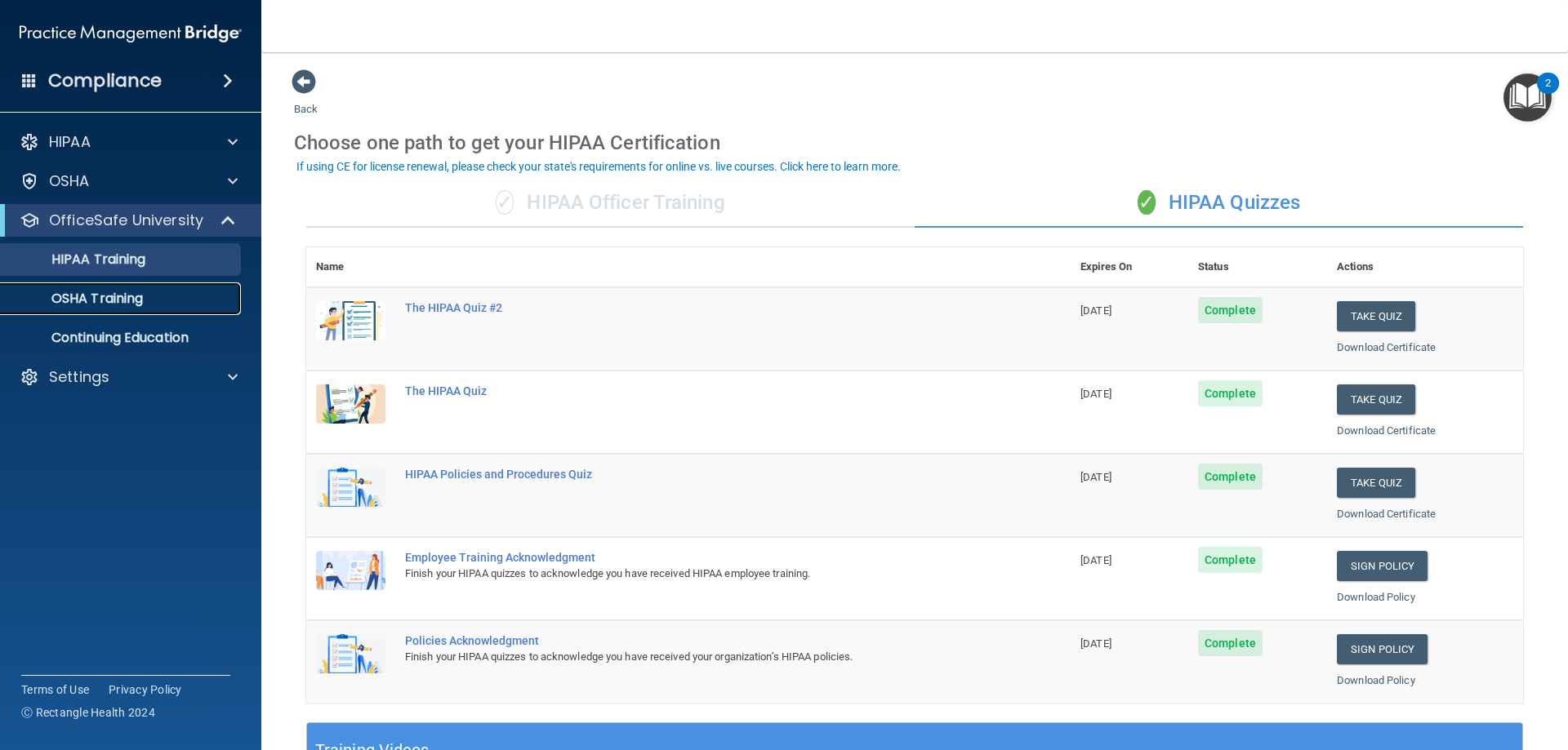
click at [121, 302] on p "OSHA Training" at bounding box center [77, 298] width 133 height 16
